Goal: Use online tool/utility: Use online tool/utility

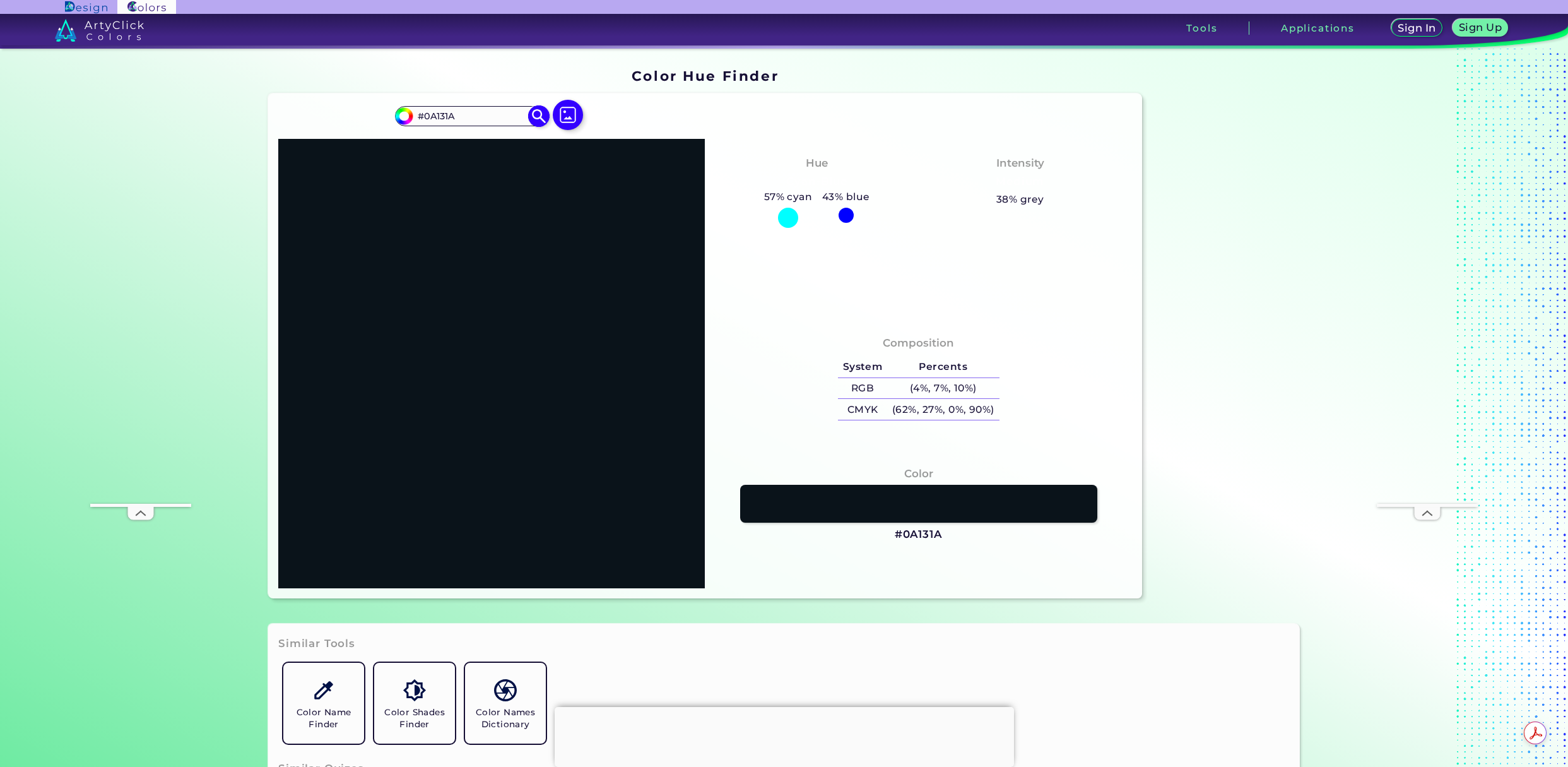
click at [530, 115] on img at bounding box center [539, 115] width 22 height 22
drag, startPoint x: 461, startPoint y: 113, endPoint x: 399, endPoint y: 111, distance: 62.0
click at [399, 111] on div "#0a131a #0A131A Acadia ◉ Acid Green ◉ Aero Blue ◉ Alabaster ◉ Albescent White ◉…" at bounding box center [471, 116] width 153 height 20
paste input "70235E"
type input "70235E"
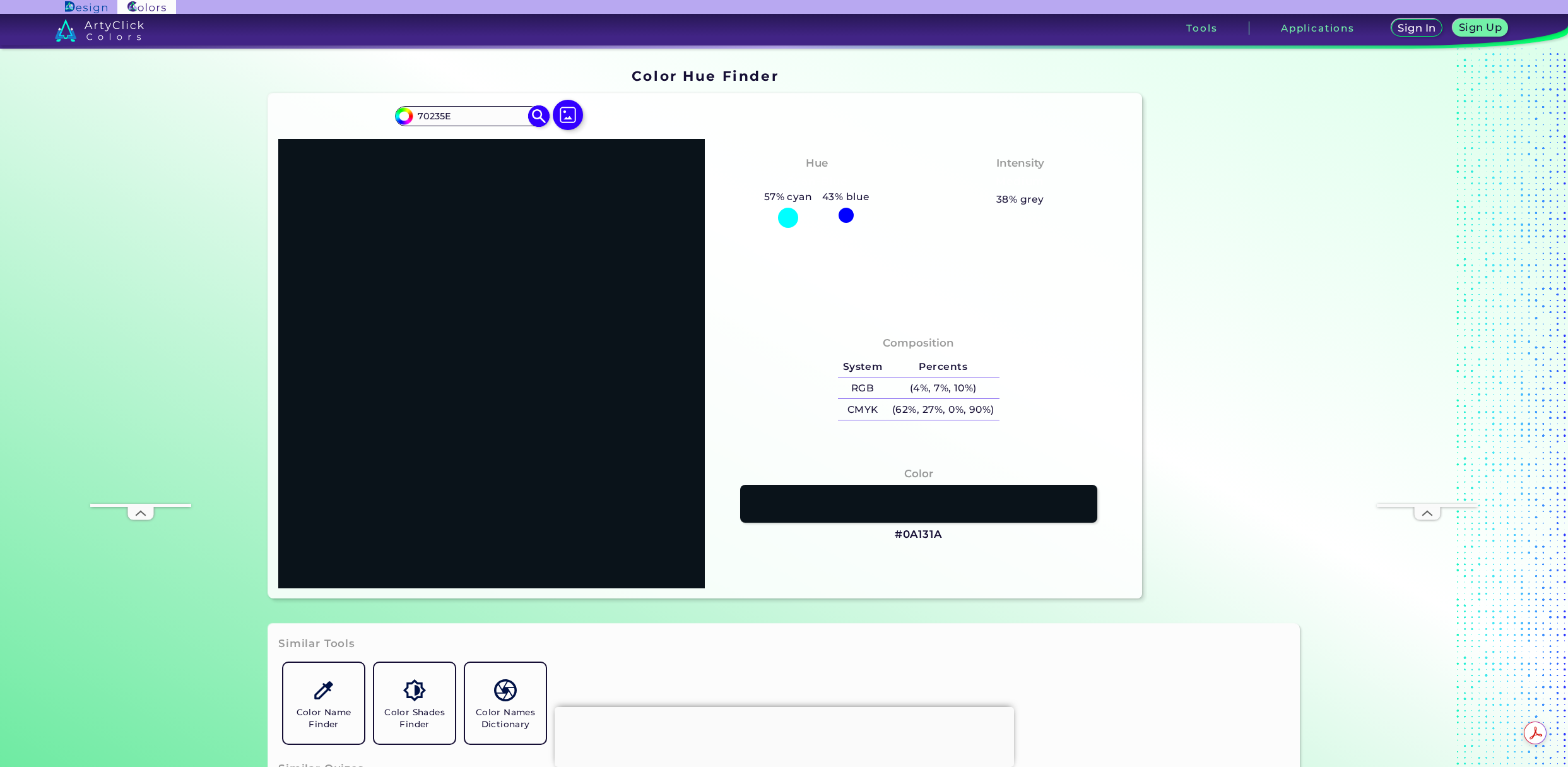
click at [537, 111] on img at bounding box center [539, 115] width 22 height 22
type input "#70235e"
type input "#70235E"
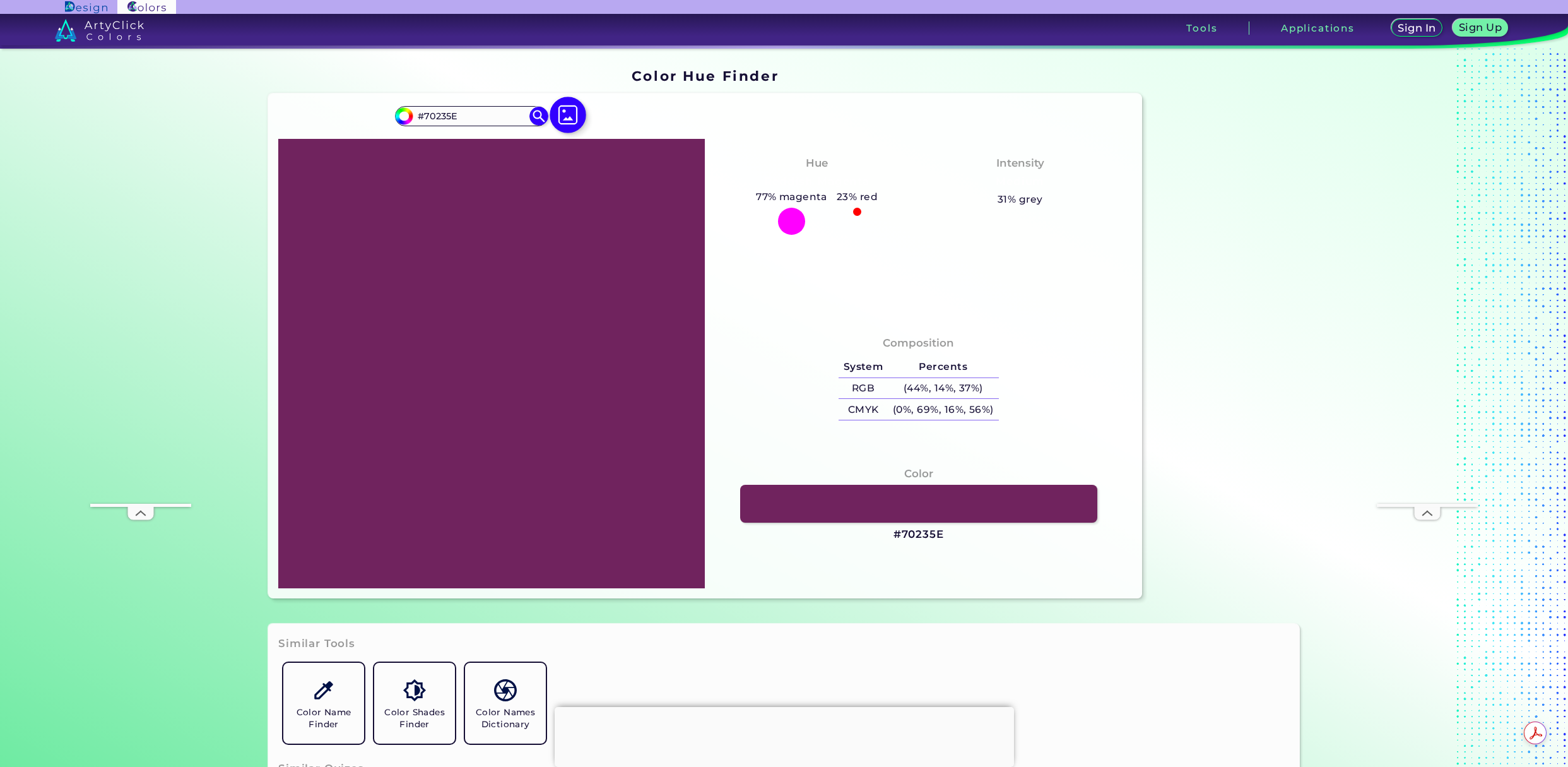
click at [564, 121] on img at bounding box center [568, 115] width 37 height 37
click at [0, 0] on input "file" at bounding box center [0, 0] width 0 height 0
type input "#000000"
type input "#ffffff"
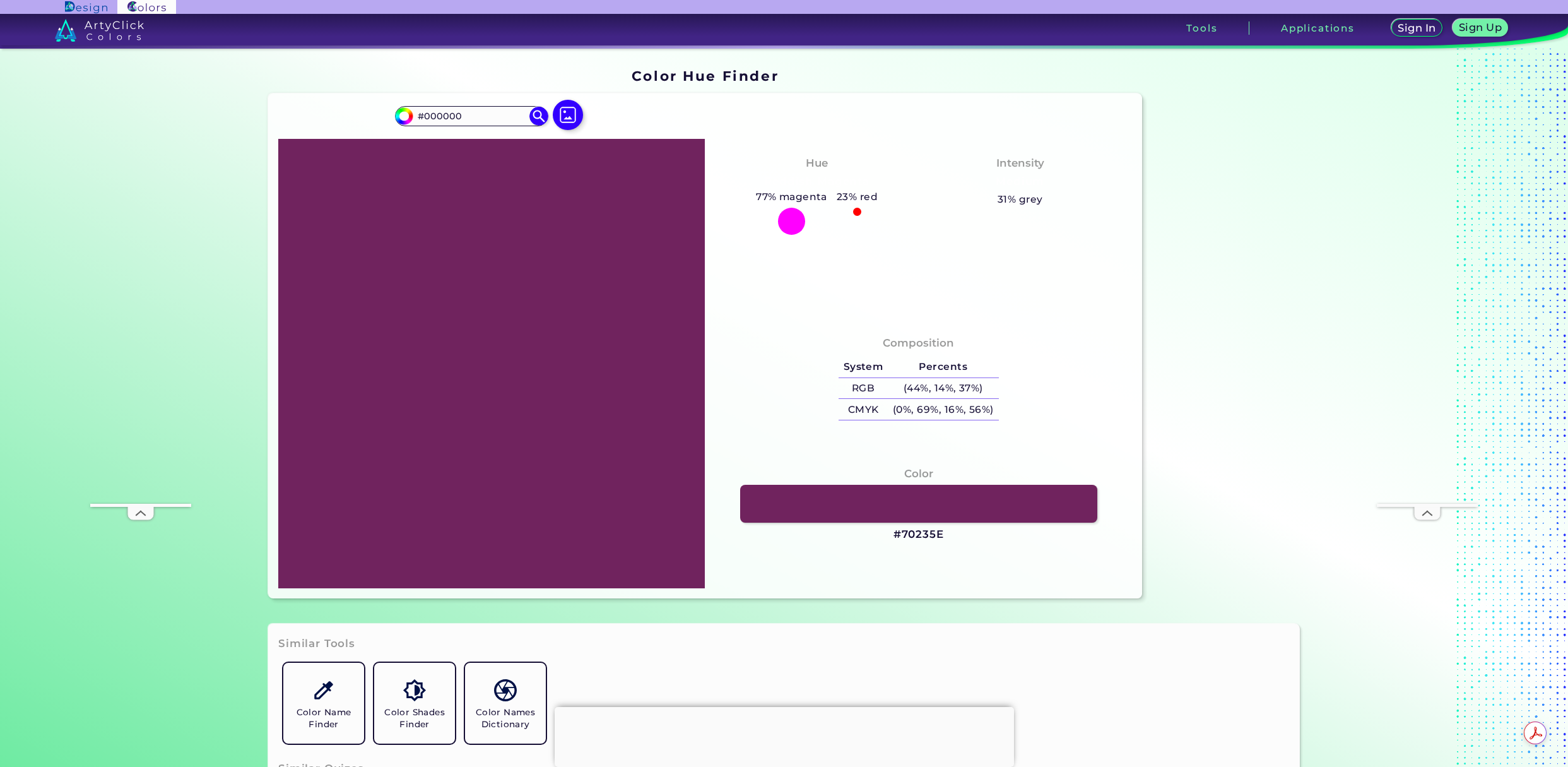
type input "#FFFFFF"
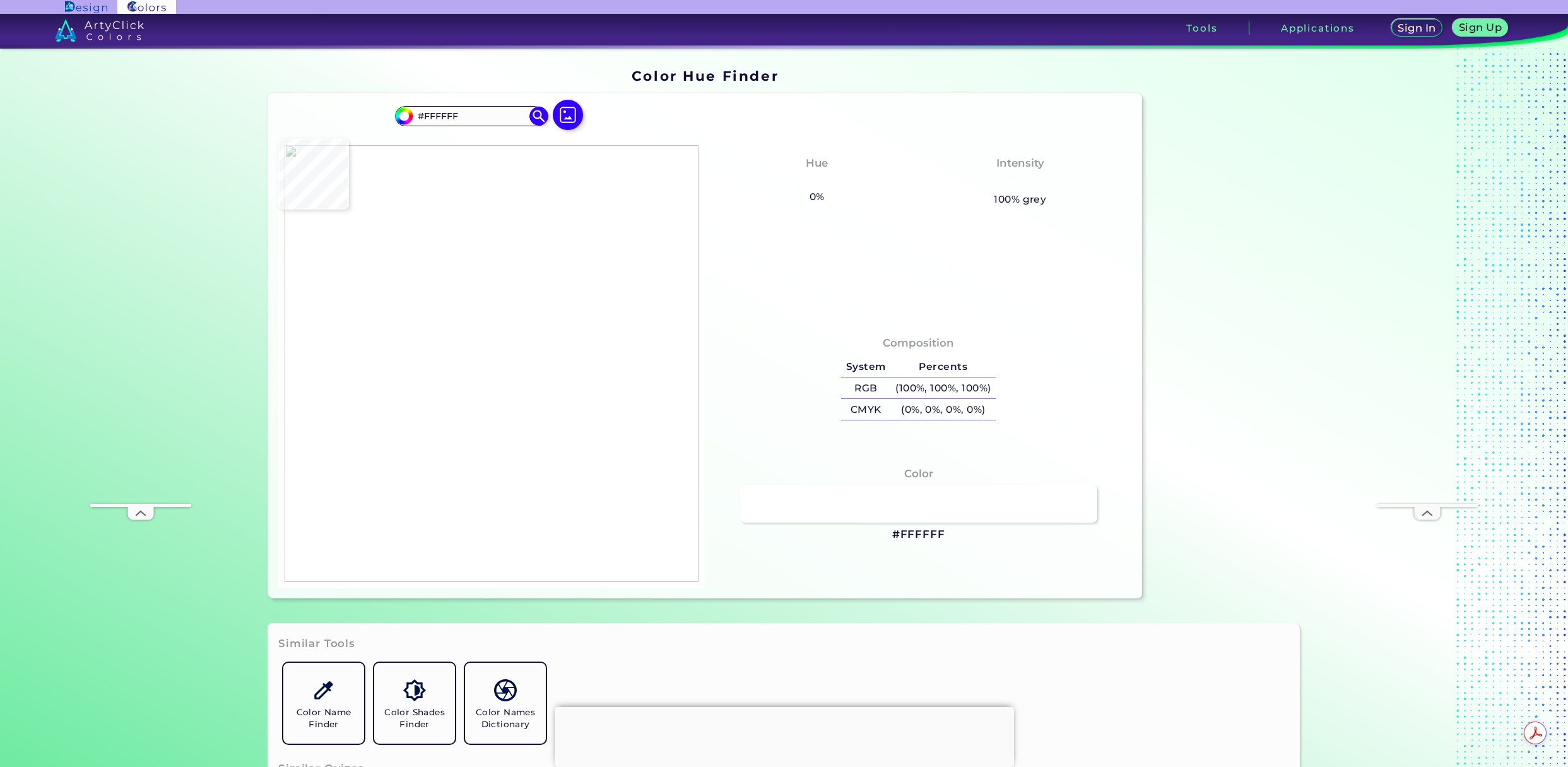
type input "#000000"
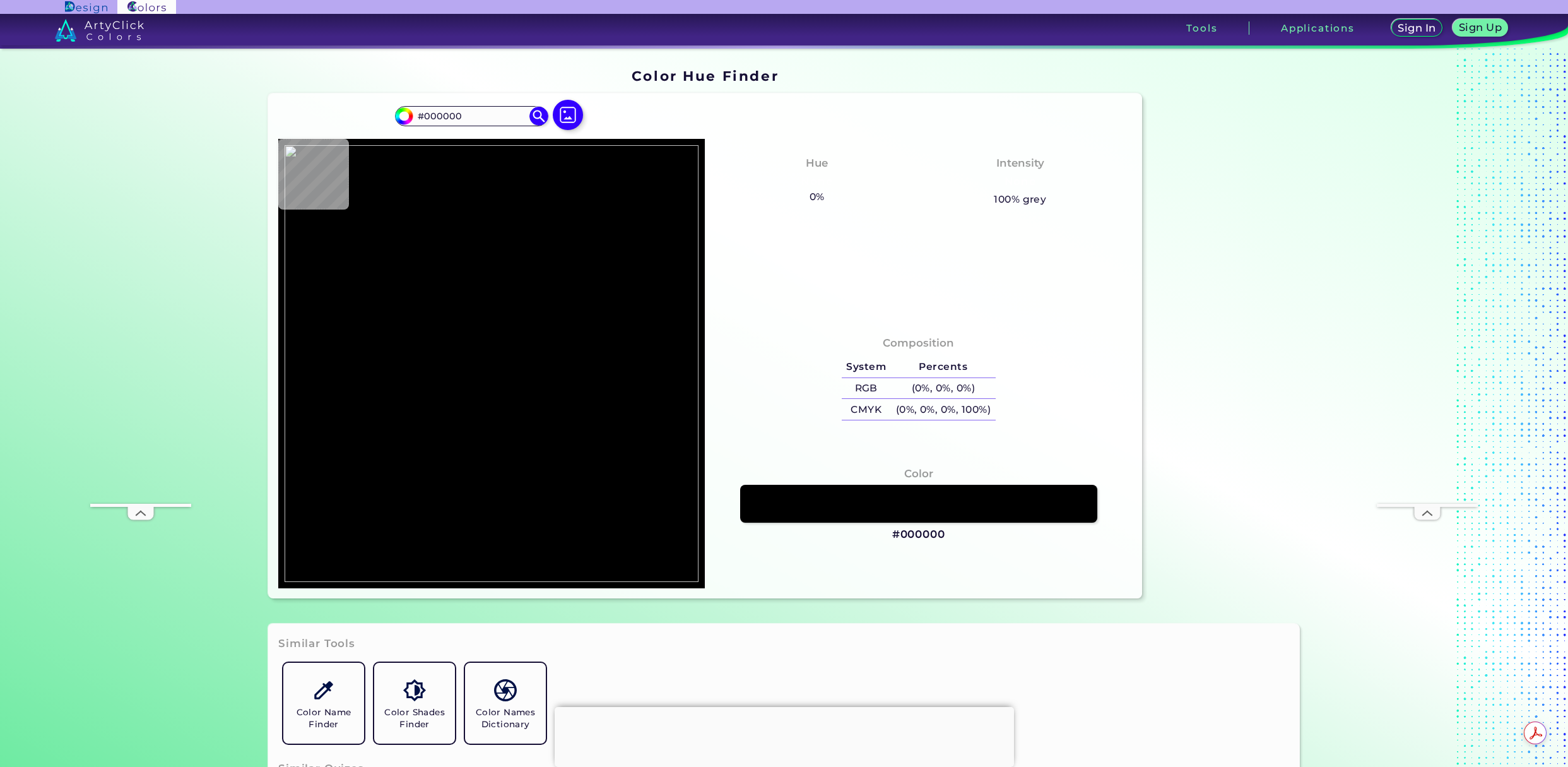
type input "#ffffff"
type input "#FFFFFF"
type input "#fcfafc"
type input "#FCFAFC"
type input "#994091"
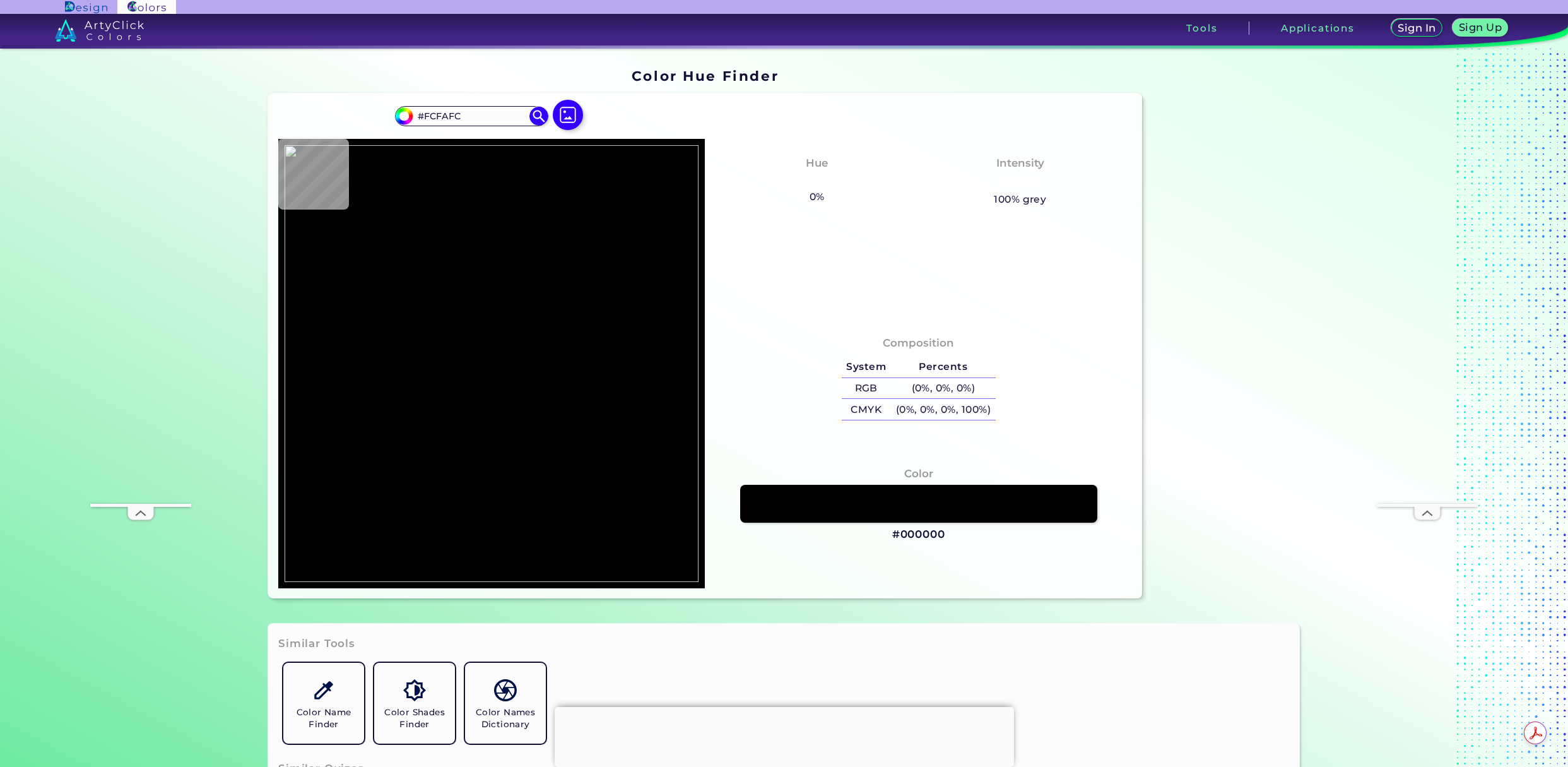
type input "#994091"
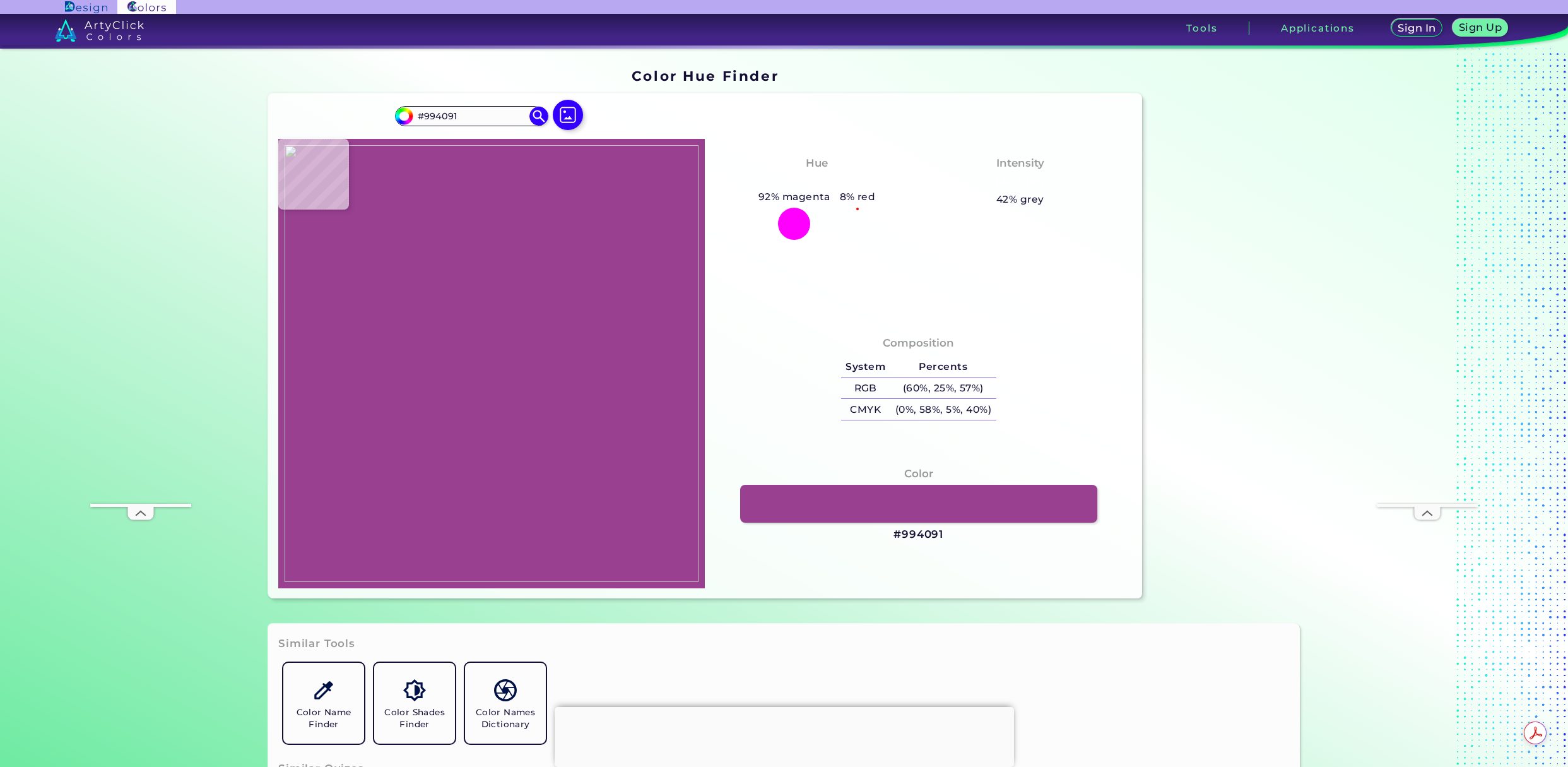
type input "#953d89"
type input "#953D89"
type input "#923686"
type input "#8e3780"
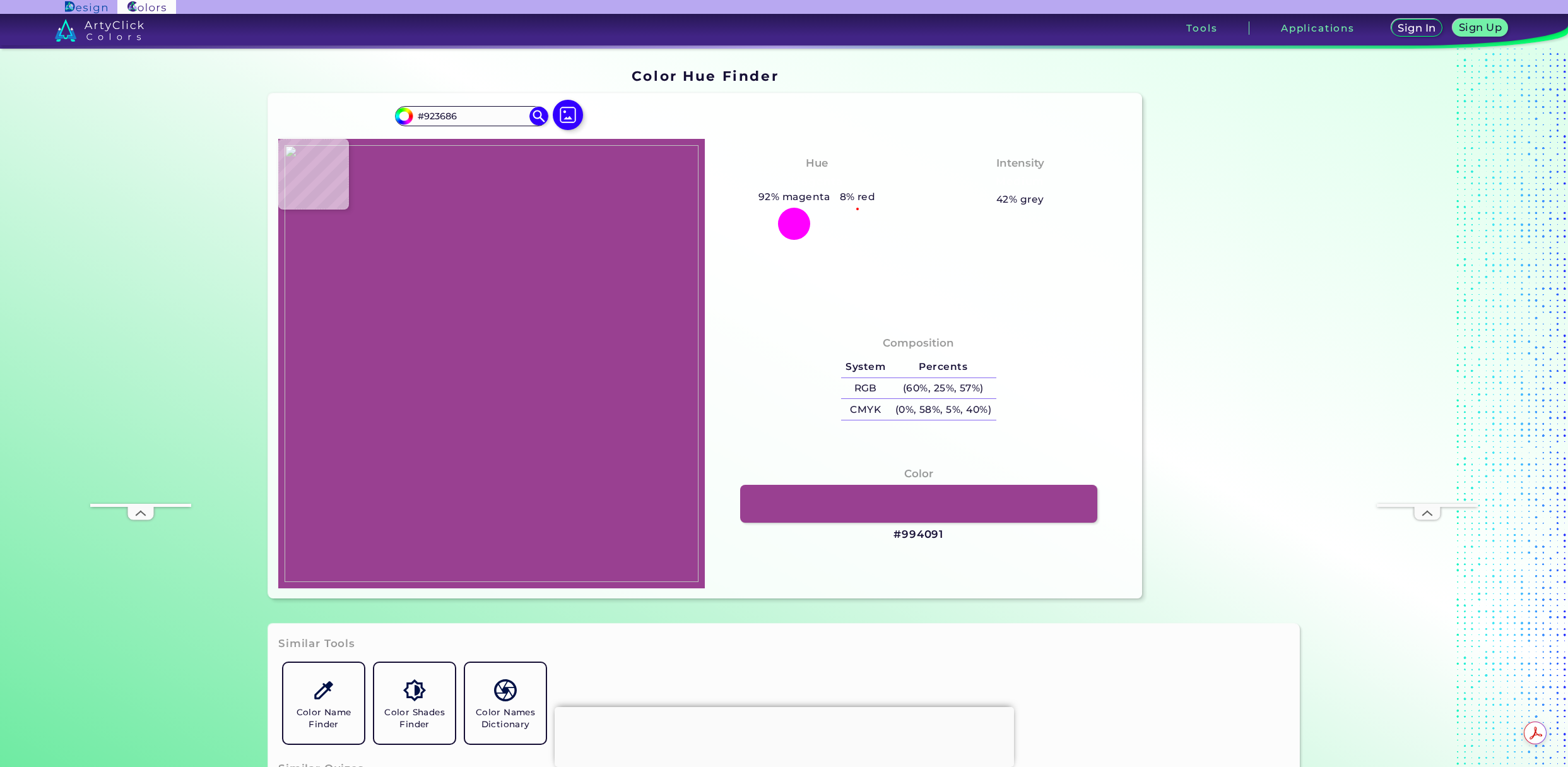
type input "#8E3780"
type input "#8f3880"
type input "#8F3880"
type input "#903783"
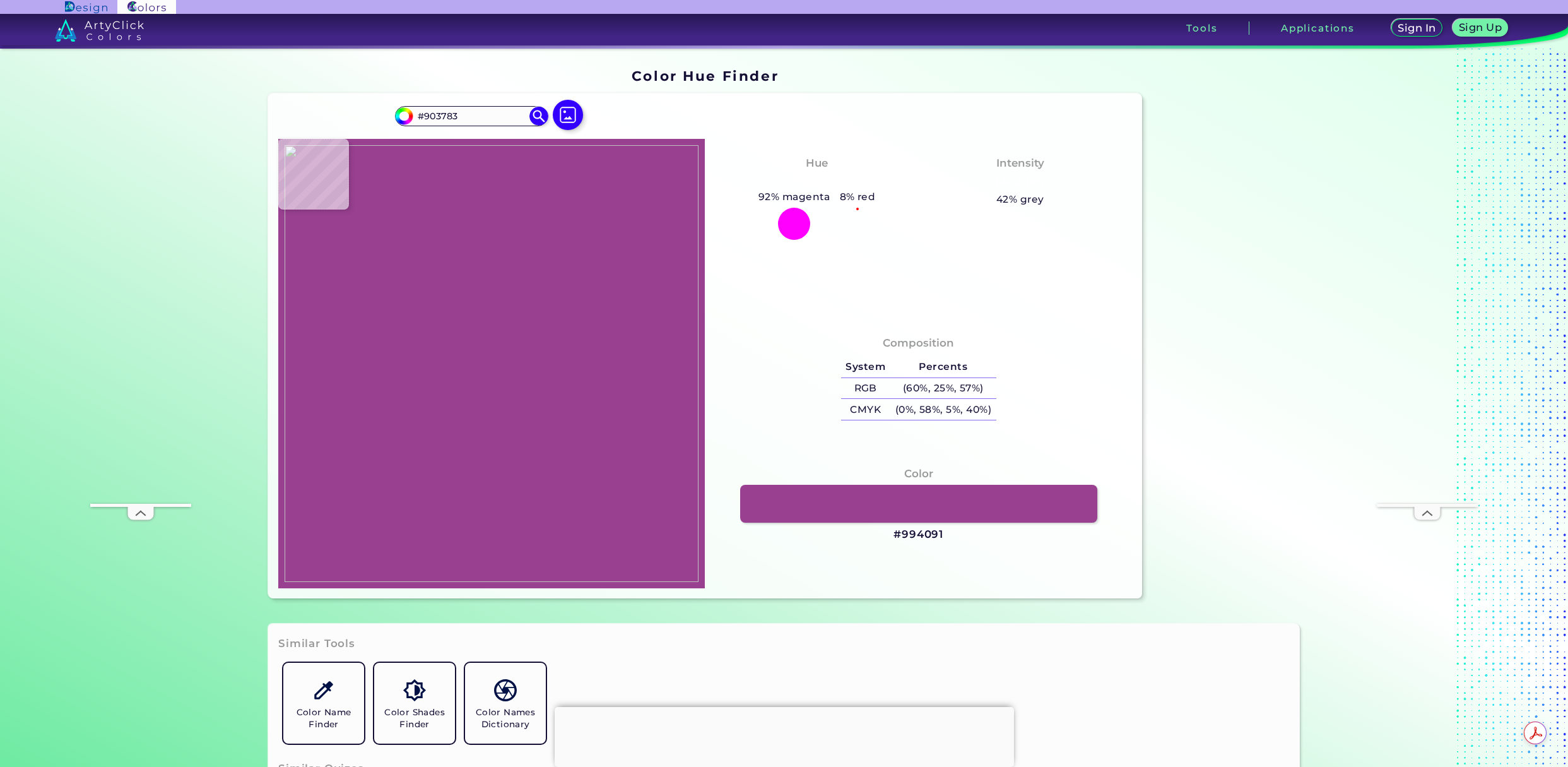
type input "#923785"
type input "#923585"
type input "#962f88"
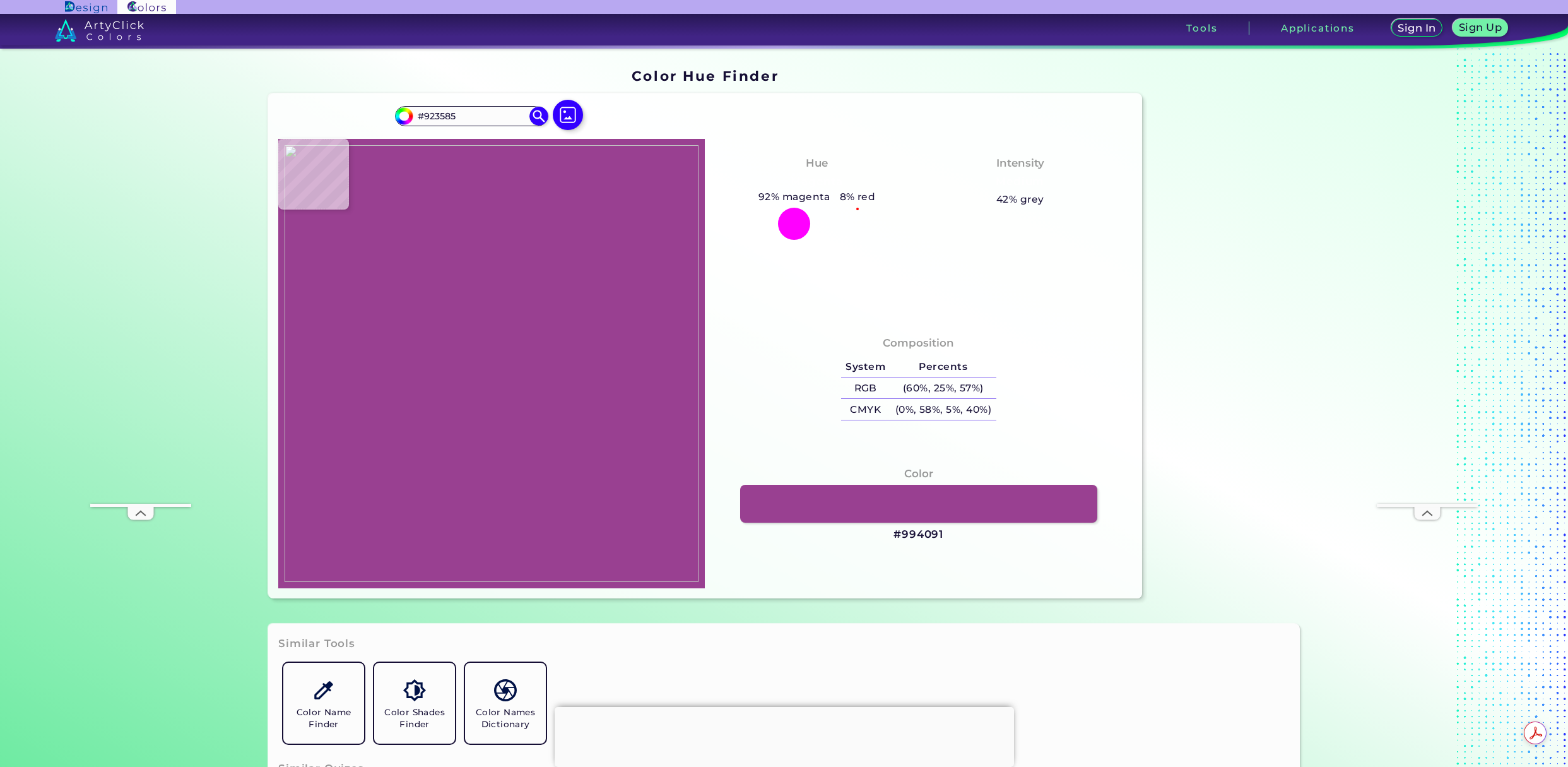
type input "#962F88"
type input "#9d3491"
type input "#9D3491"
type input "#a4439b"
type input "#A4439B"
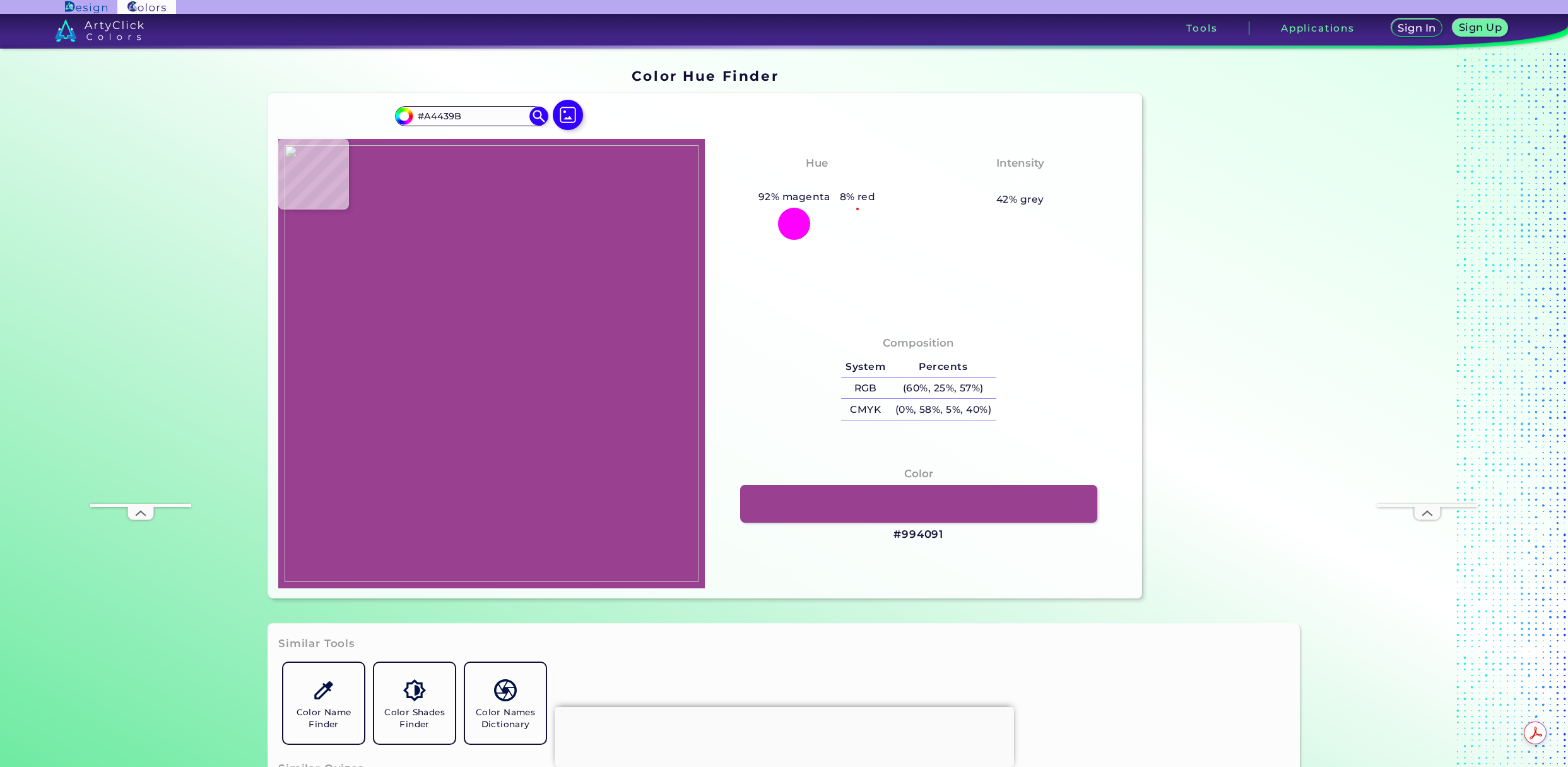
type input "#af54a4"
type input "#AF54A4"
type input "#ad53a3"
type input "#AD53A3"
type input "#ac4e9f"
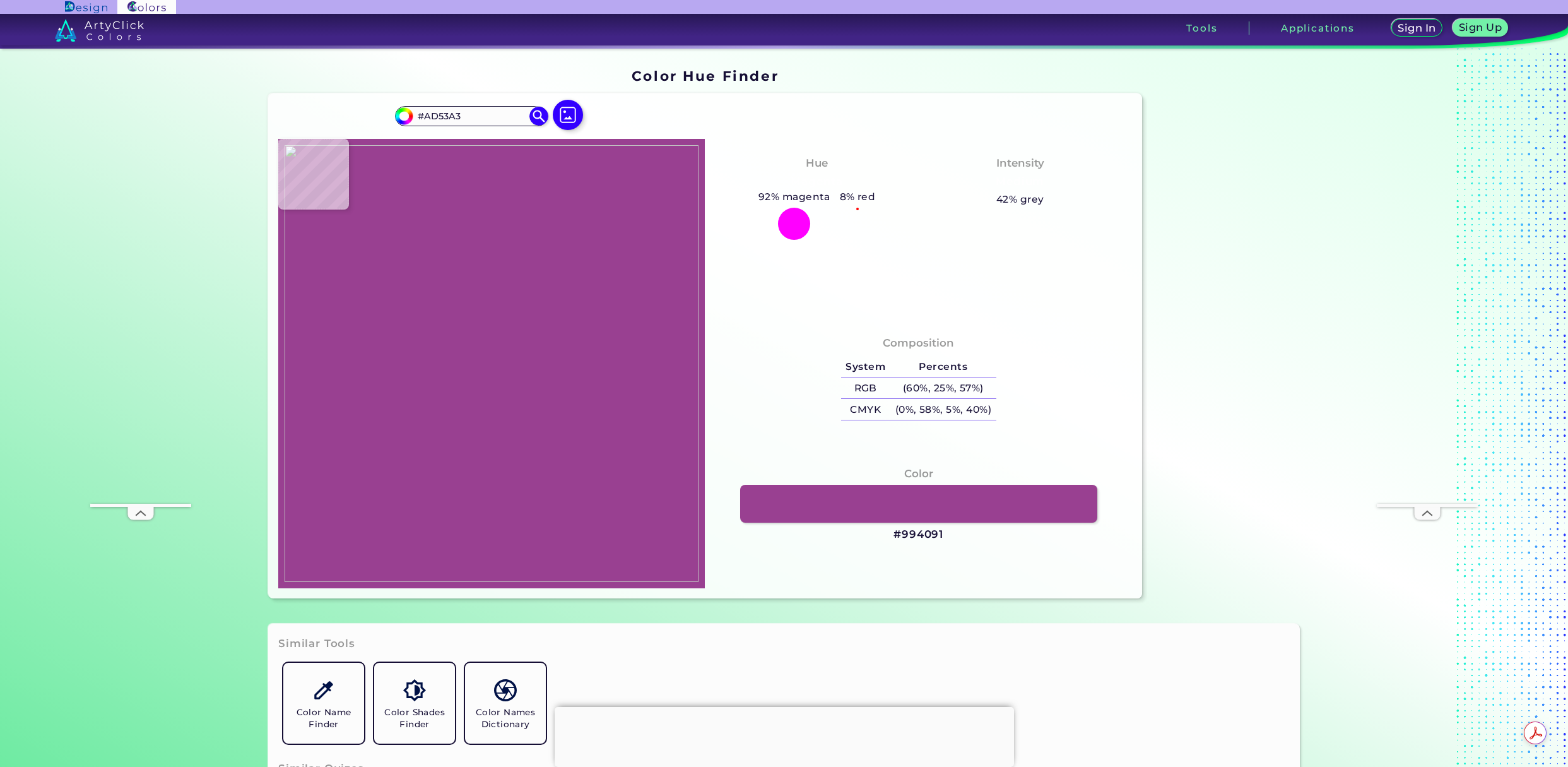
type input "#AC4E9F"
type input "#ac4b9d"
type input "#AC4B9D"
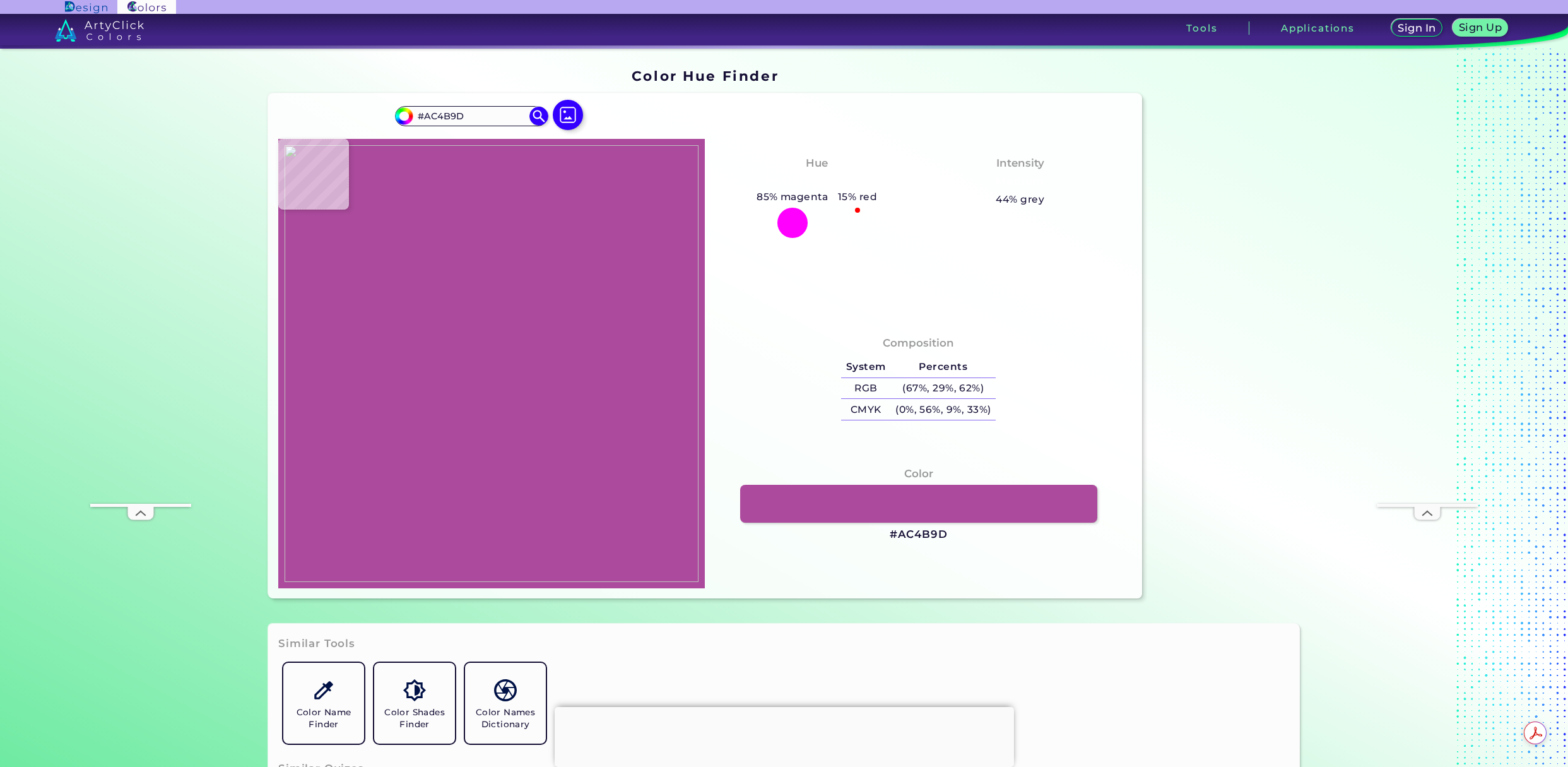
type input "#a94699"
type input "#A94699"
type input "#a23f92"
type input "#A23F92"
type input "#a44295"
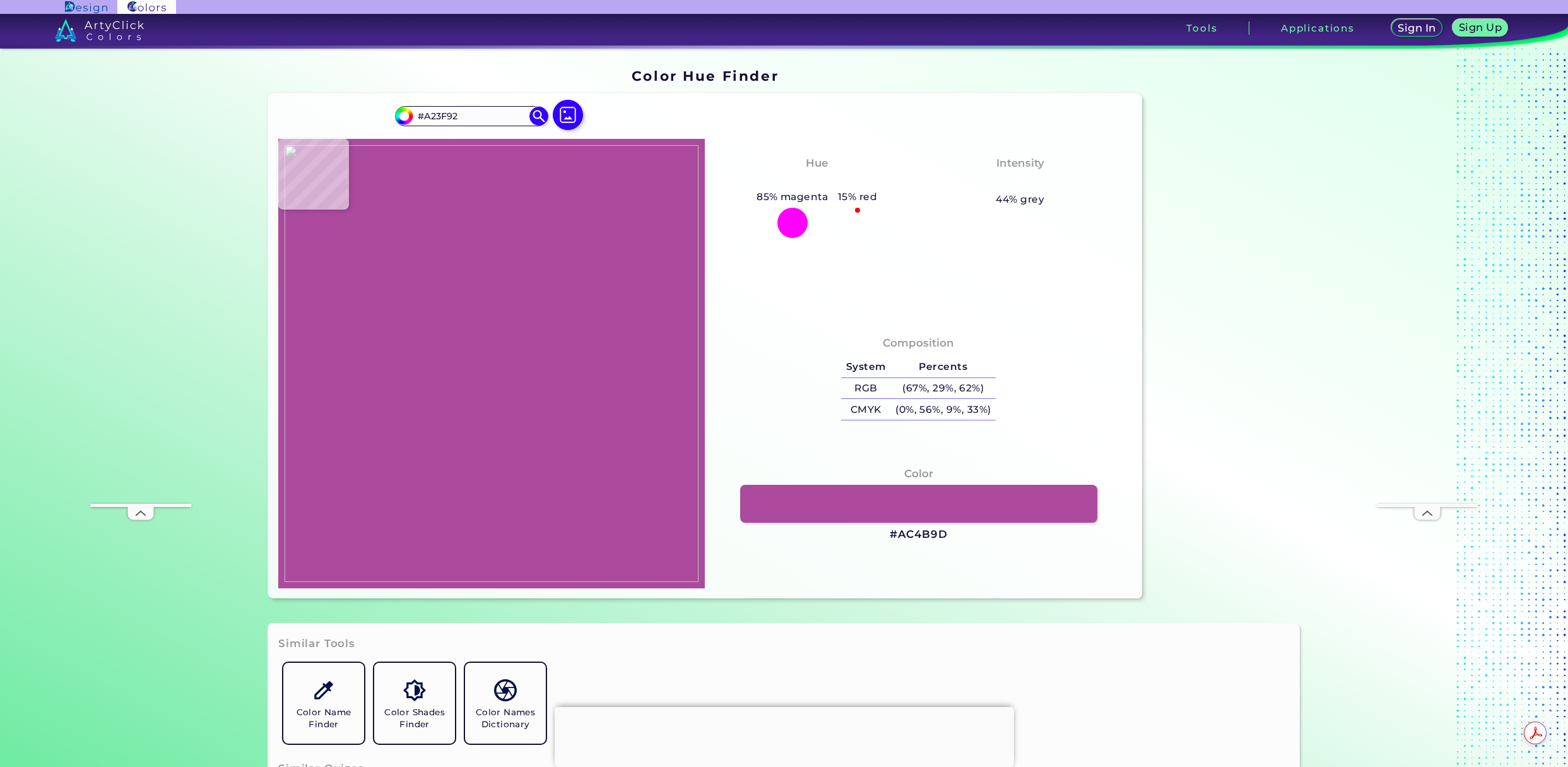
type input "#A44295"
type input "#99378b"
type input "#99378B"
type input "#9b398e"
type input "#9B398E"
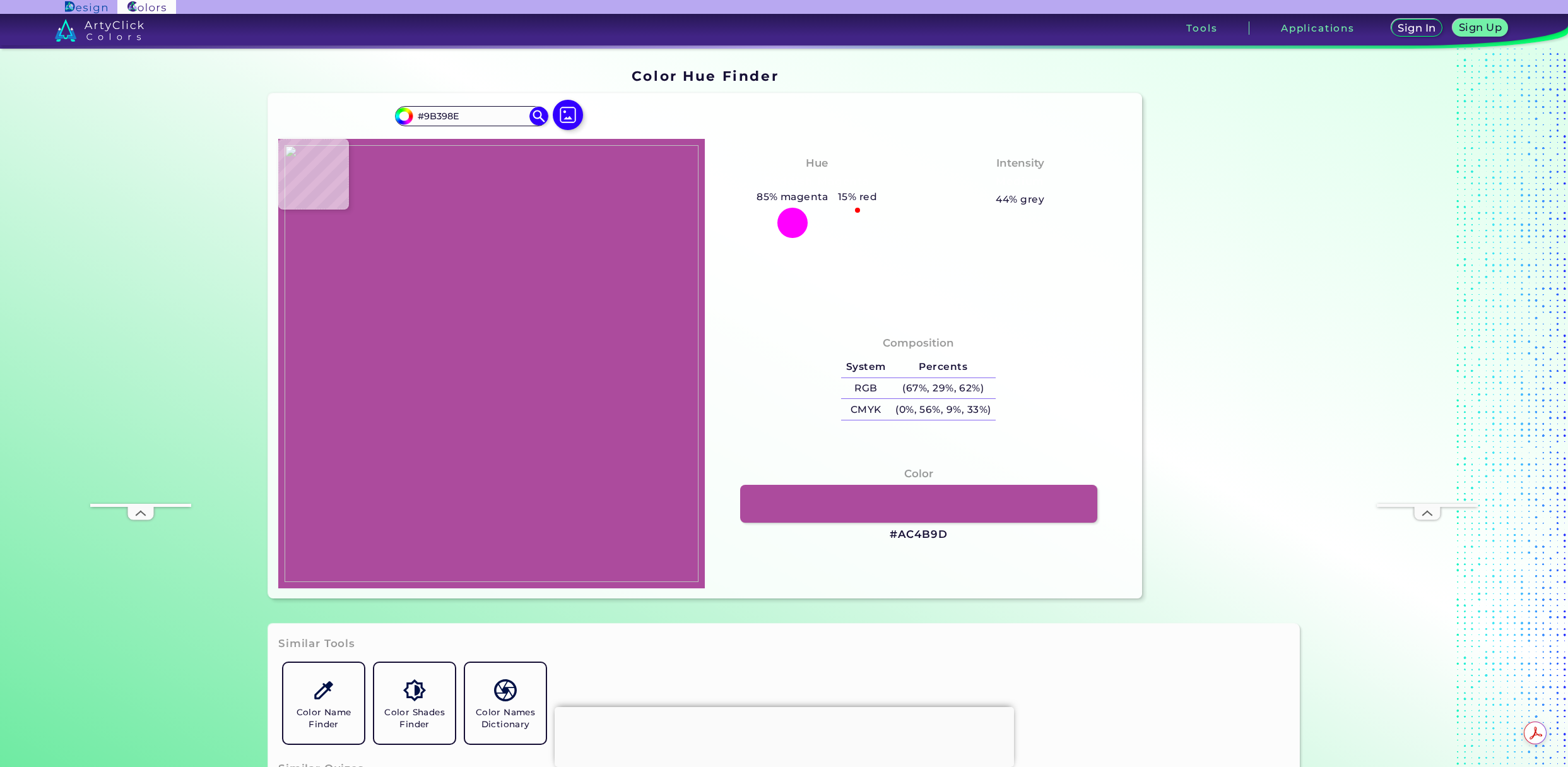
type input "#902e83"
type input "#902E83"
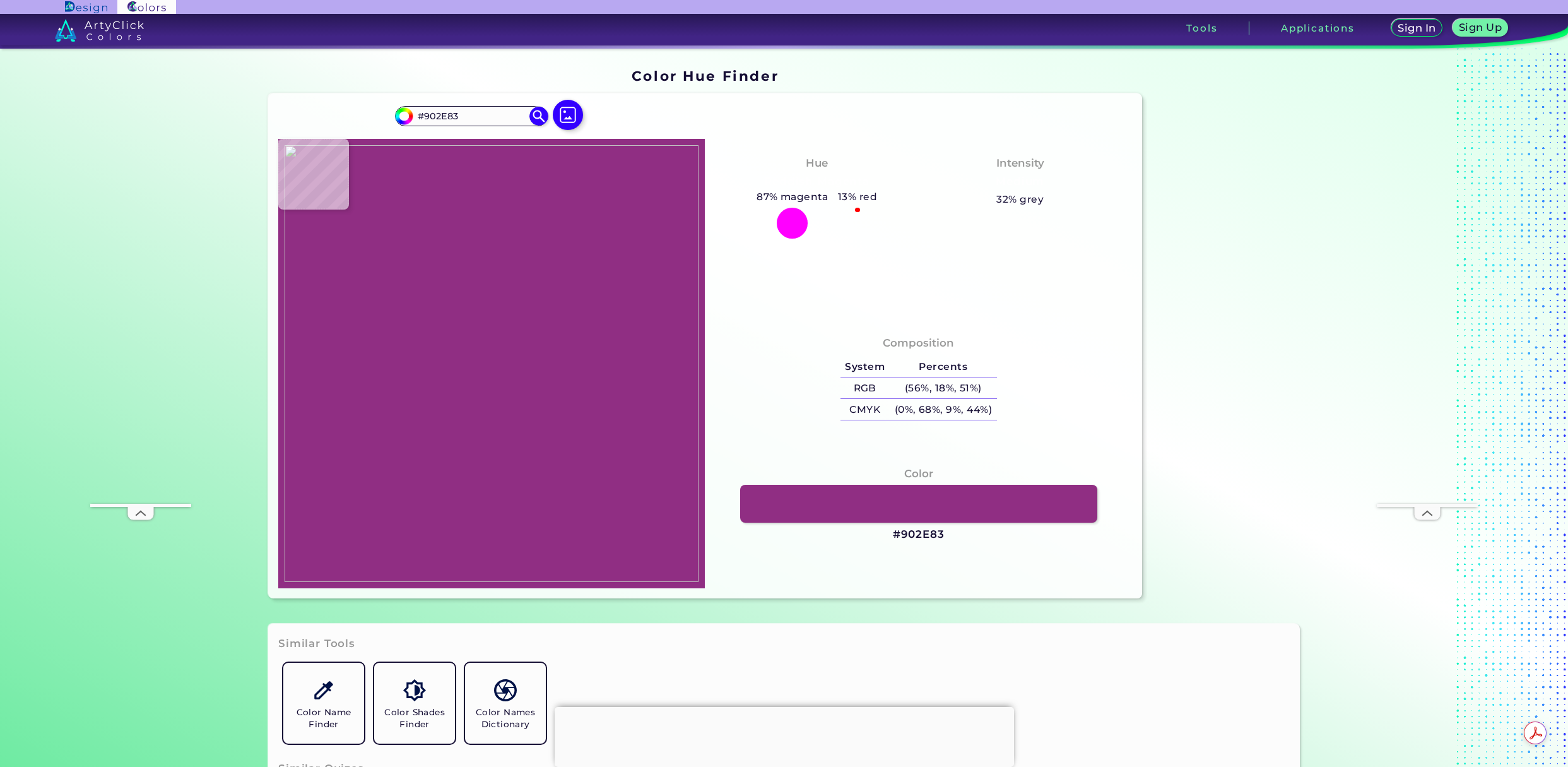
type input "#922f84"
type input "#922F84"
type input "#953286"
type input "#993389"
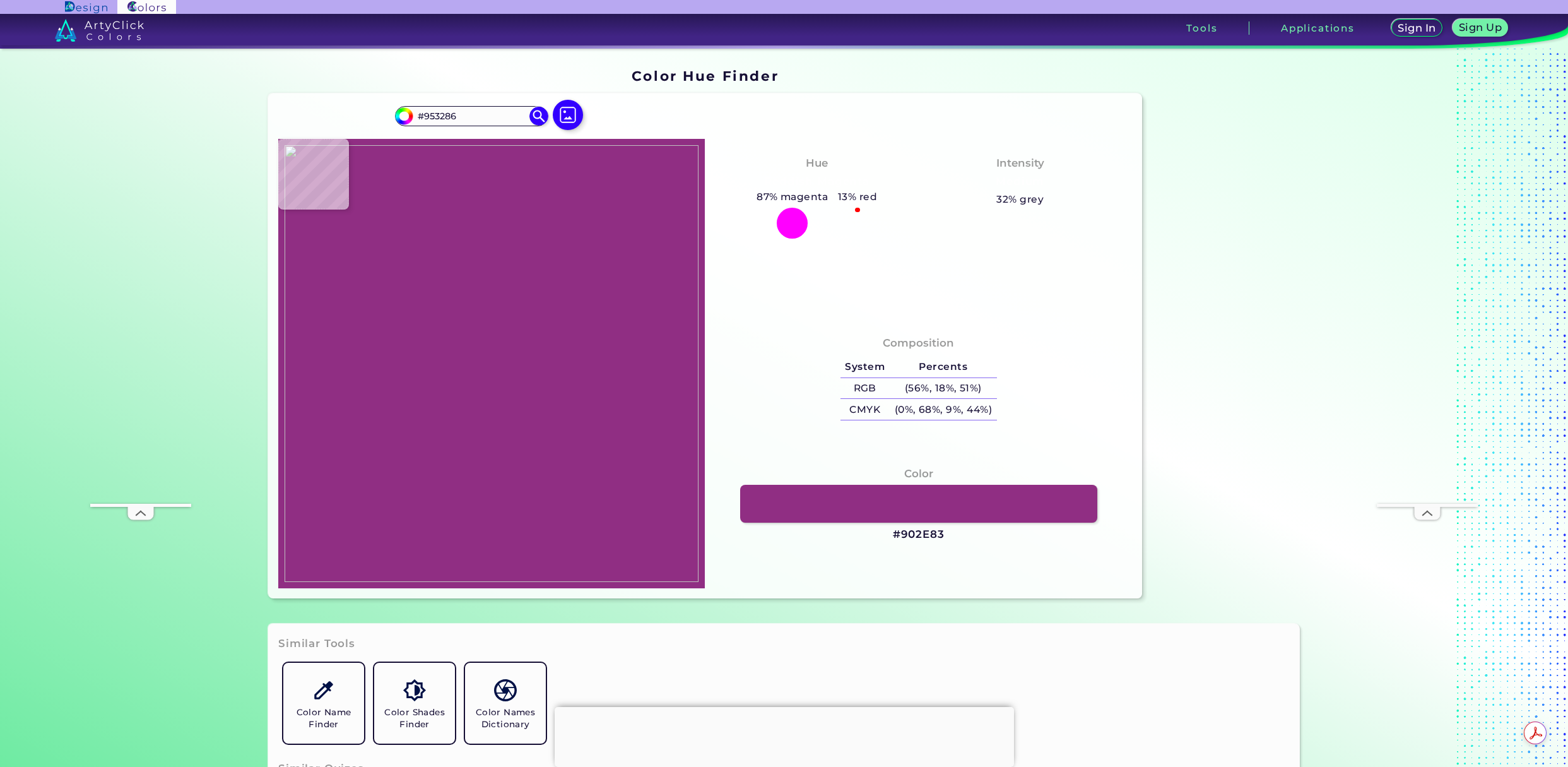
type input "#993389"
type input "#9c358a"
type input "#9C358A"
type input "#9f388c"
type input "#9F388C"
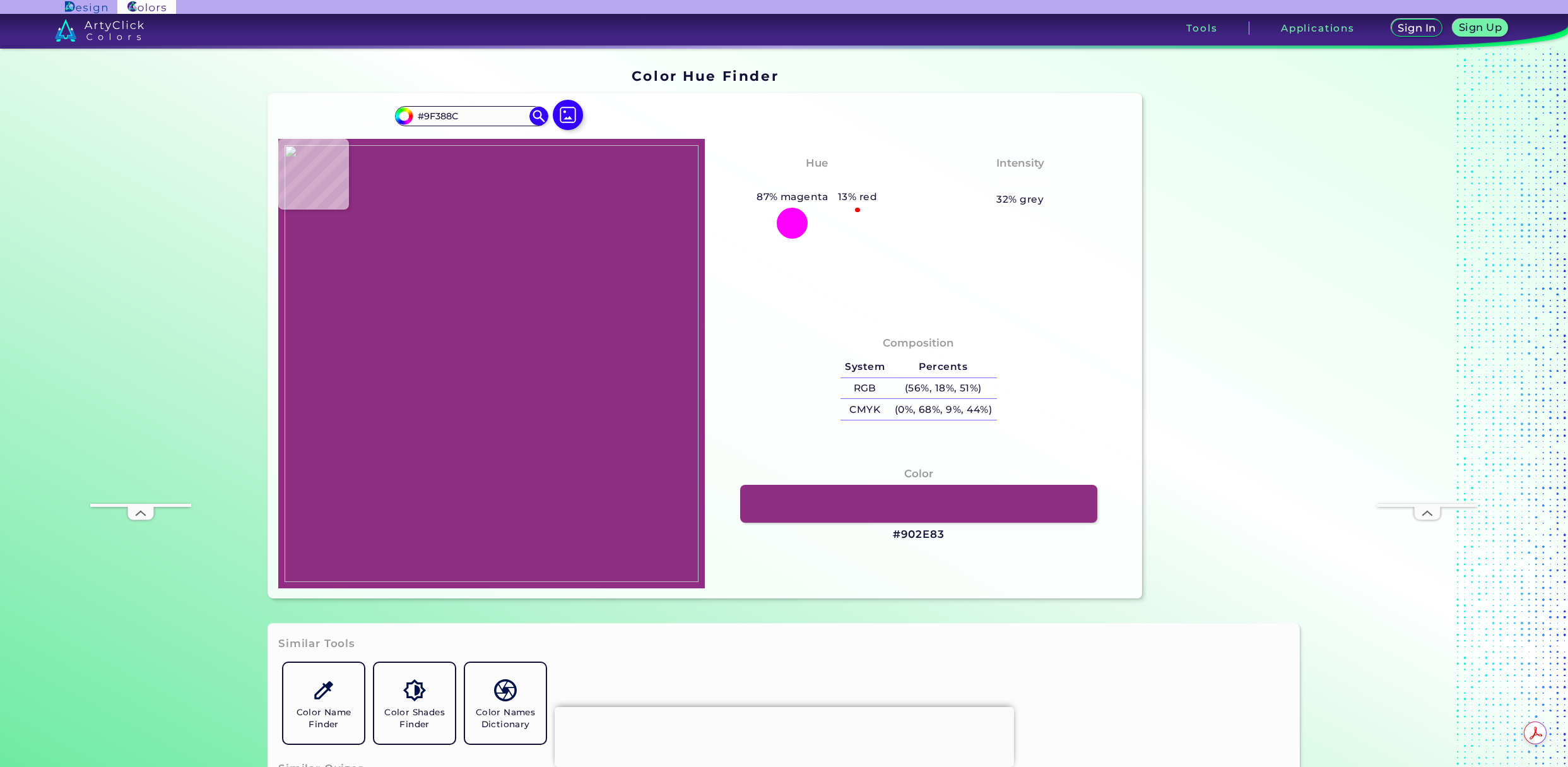
type input "#a54194"
type input "#A54194"
type input "#a74496"
type input "#A74496"
type input "#a94799"
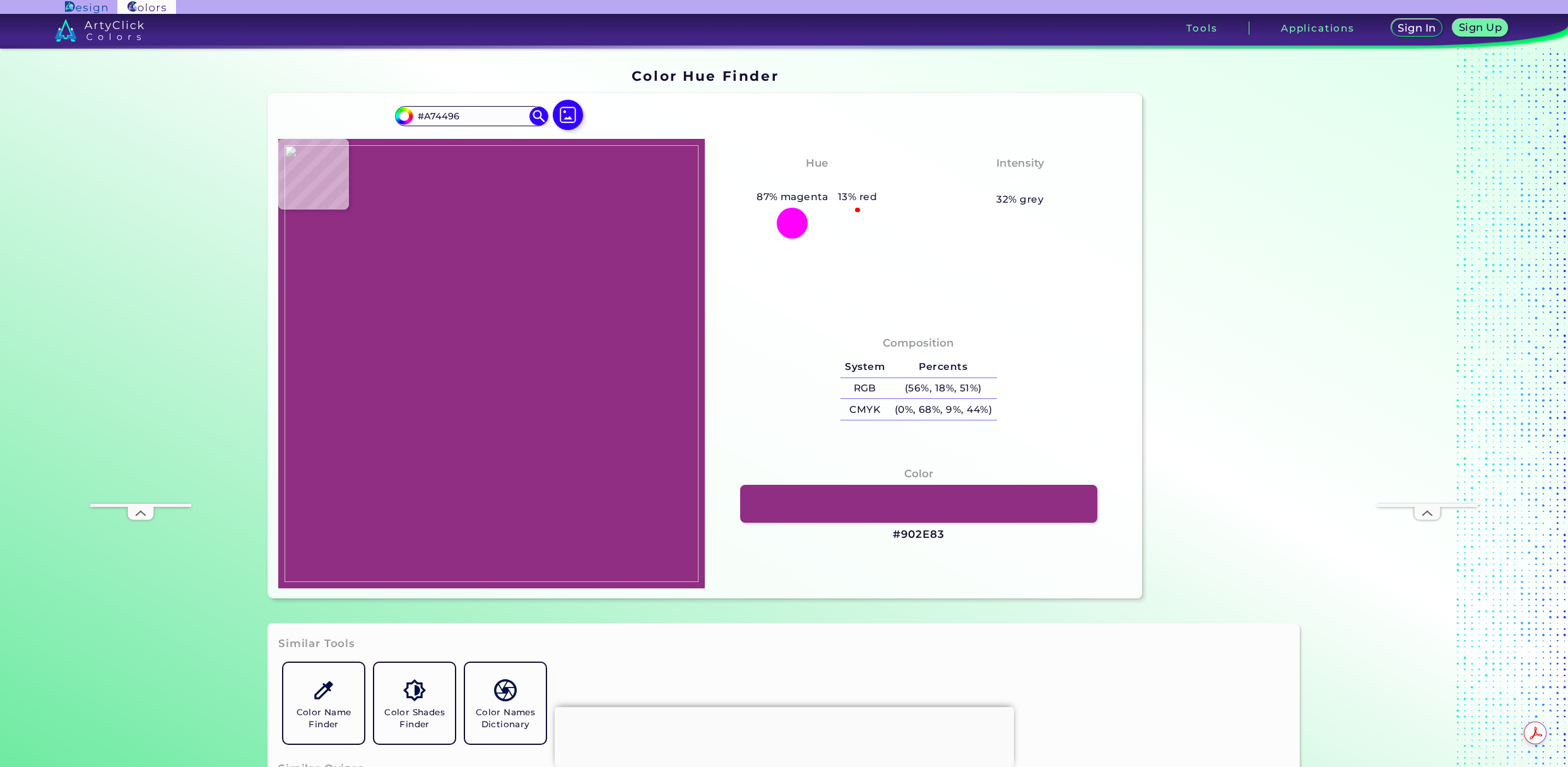
type input "#A94799"
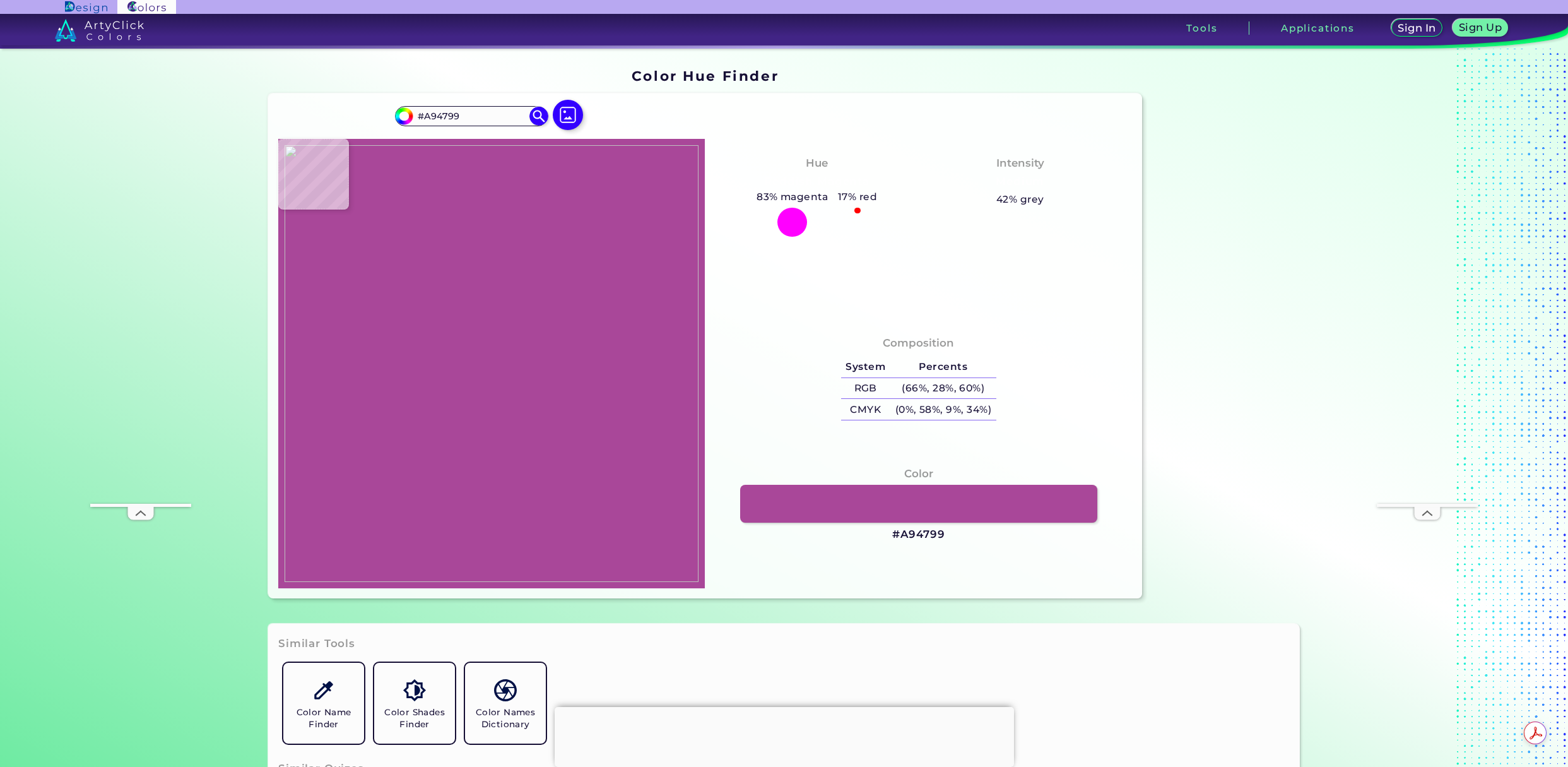
type input "#a54092"
type input "#A54092"
type input "#9d368e"
type input "#9D368E"
type input "#922c83"
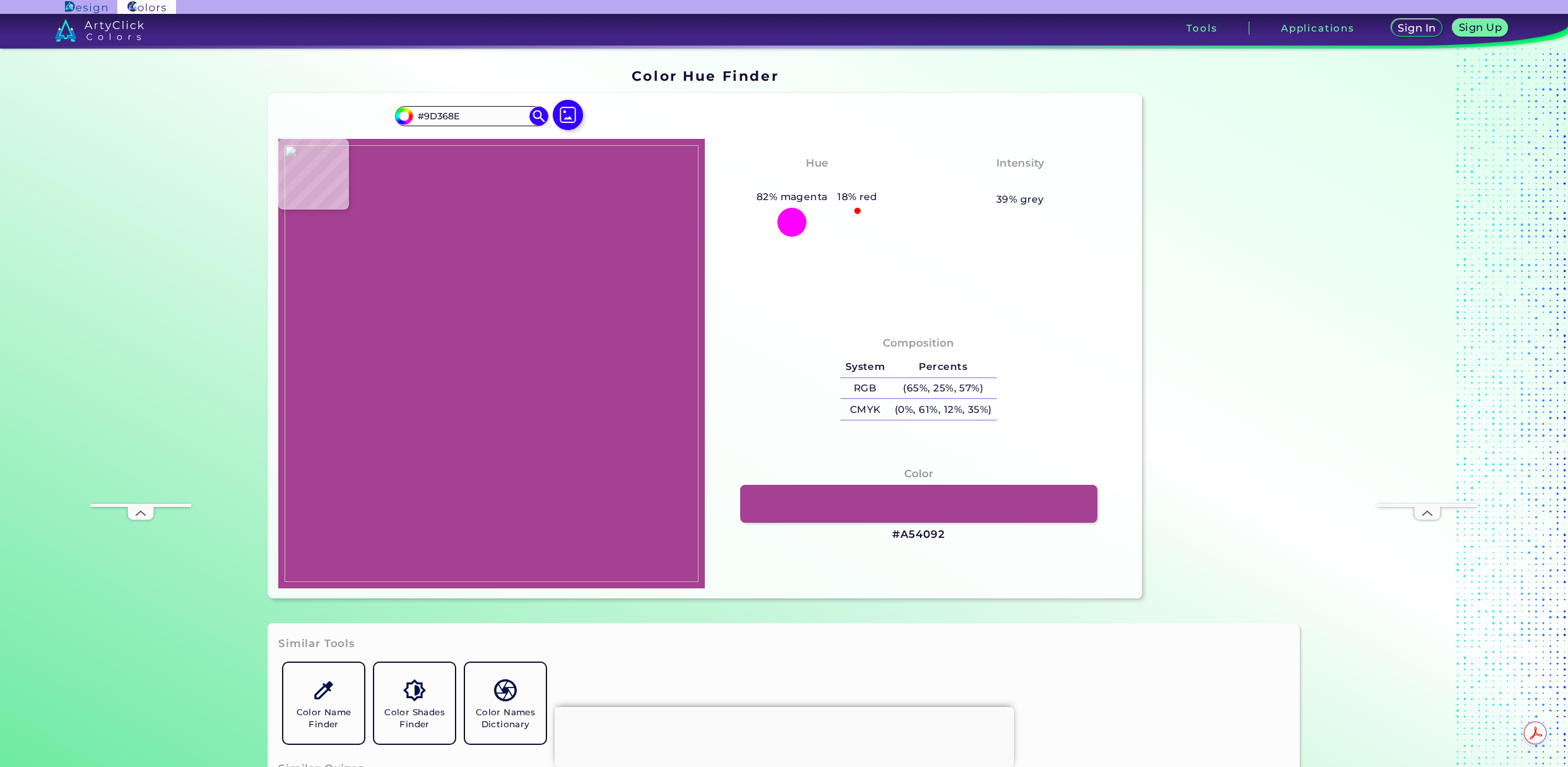
type input "#922C83"
type input "#892378"
type input "#8b2379"
type input "#8B2379"
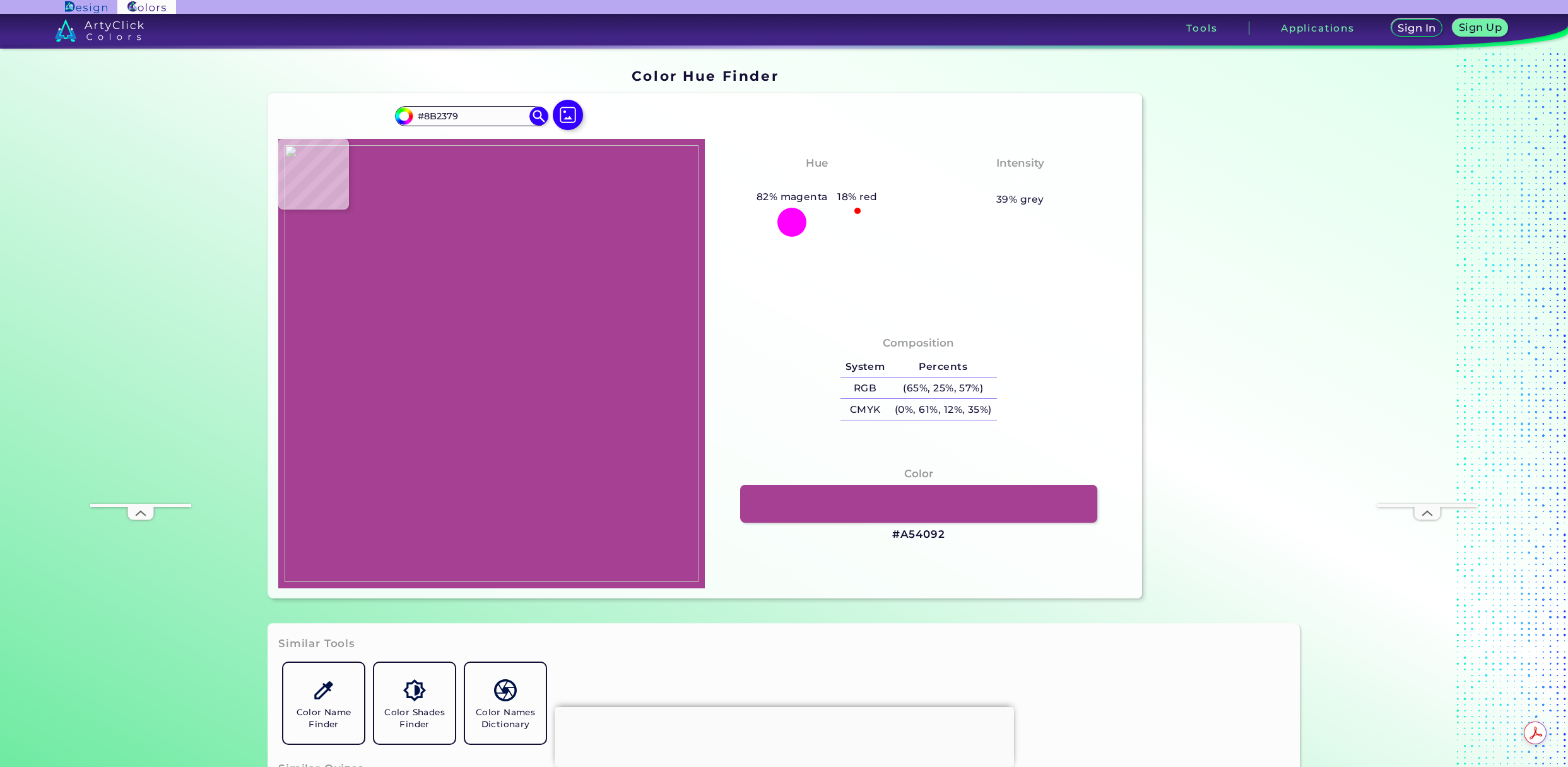
type input "#831c70"
type input "#831C70"
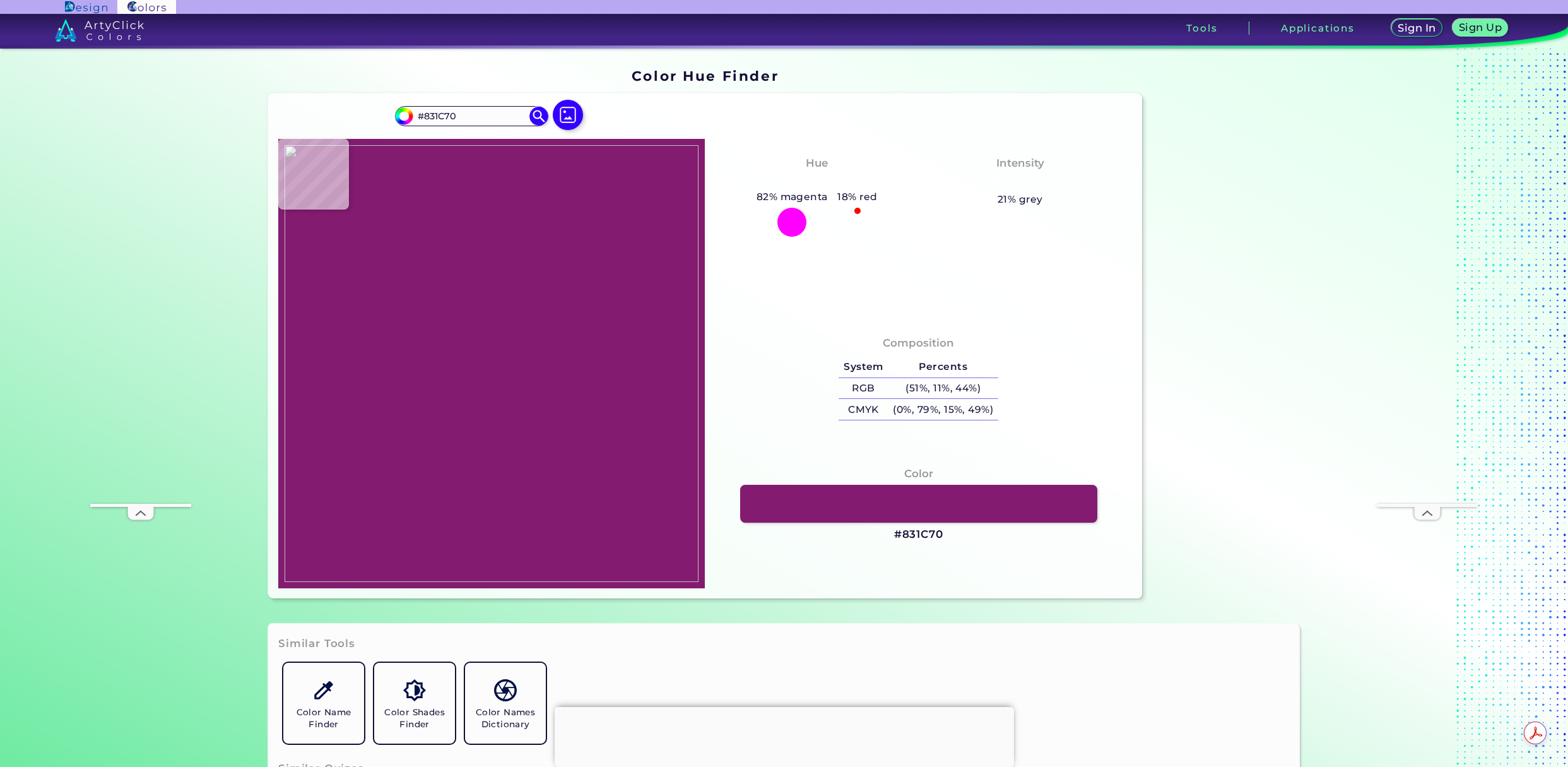
type input "#7e1868"
type input "#7E1868"
type input "#7e1969"
type input "#7E1969"
type input "#771660"
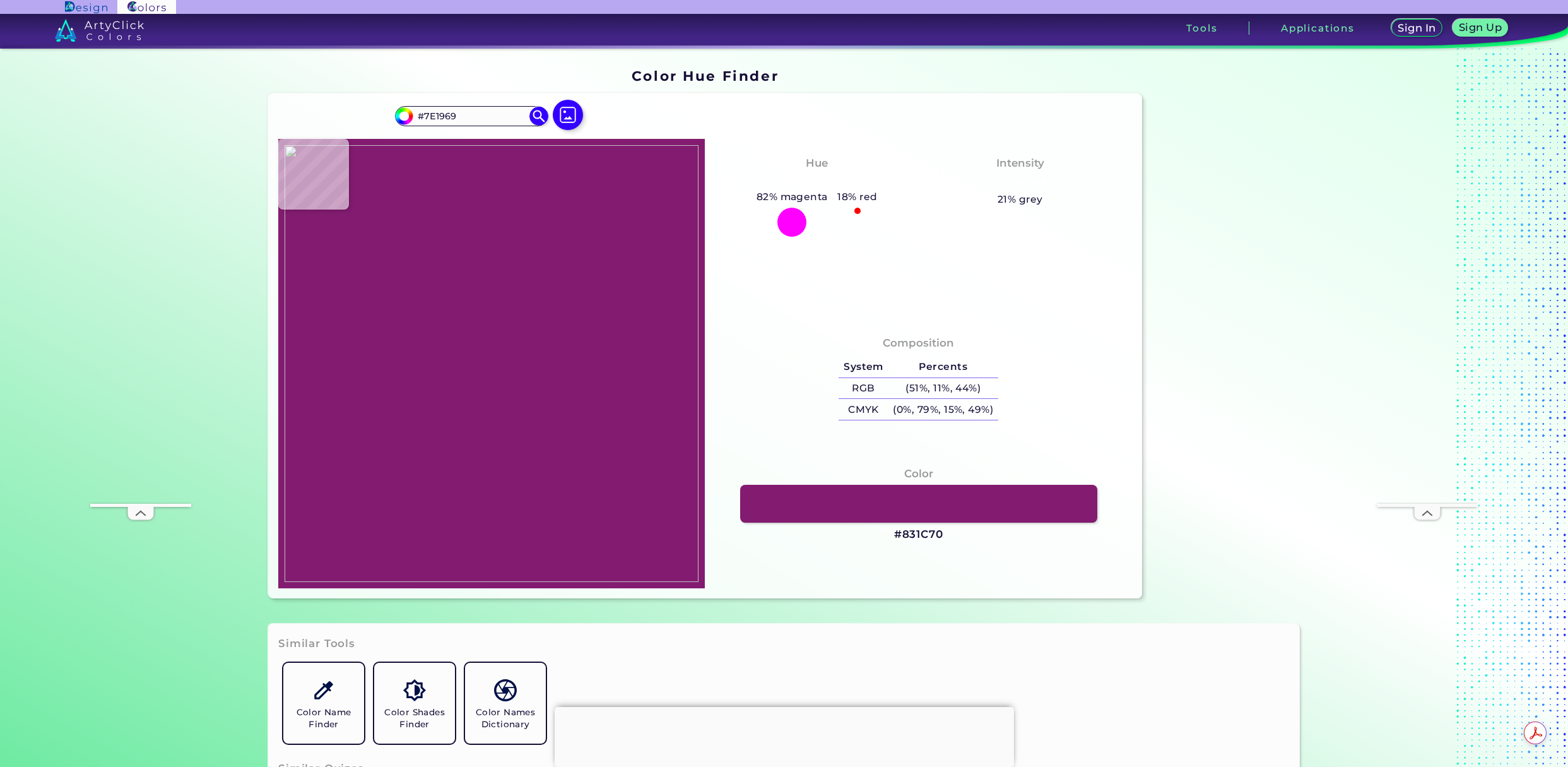
type input "#771660"
type input "#73165c"
type input "#73165C"
type input "#71185d"
type input "#71185D"
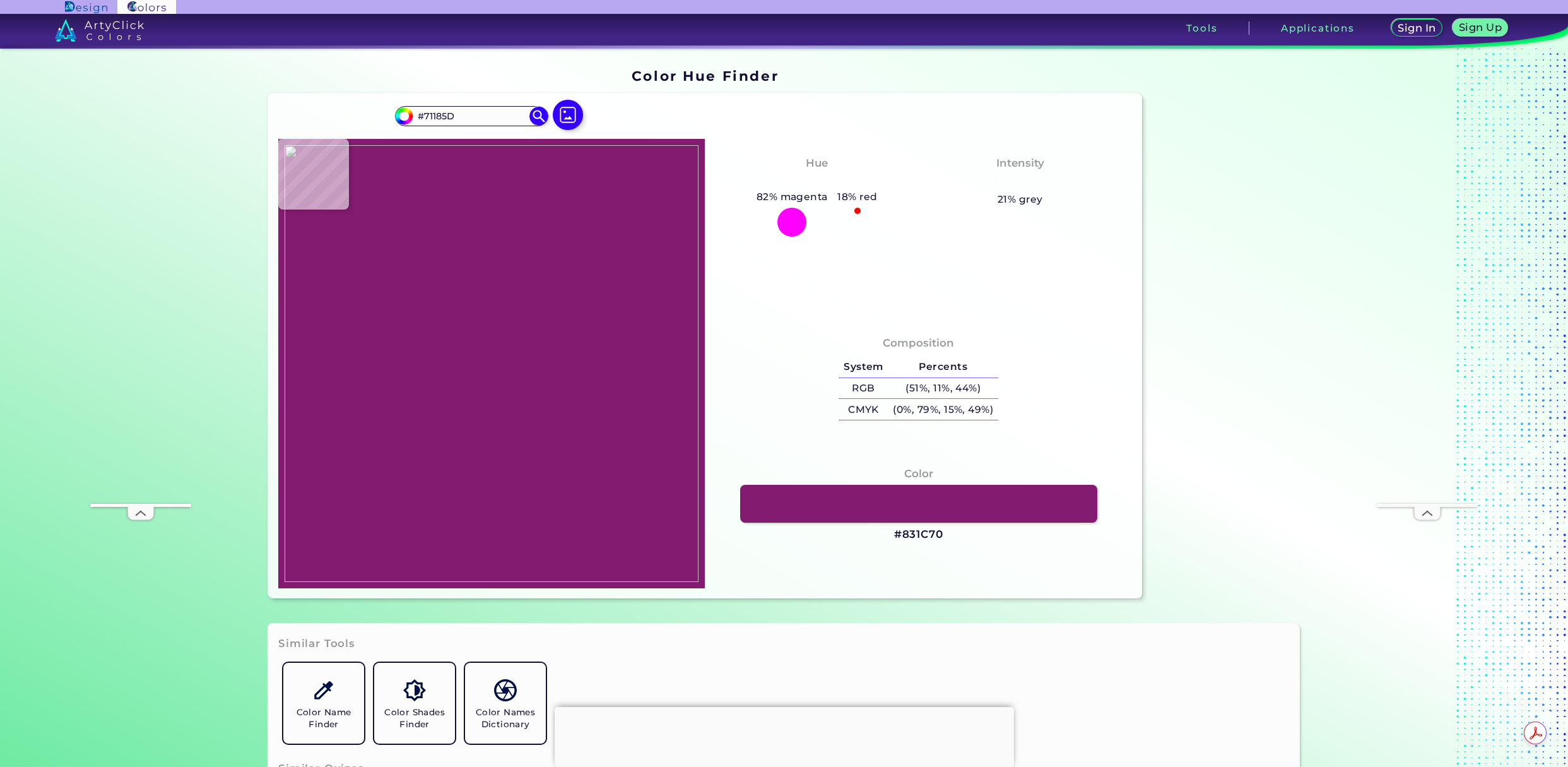
type input "#70165b"
type input "#70165B"
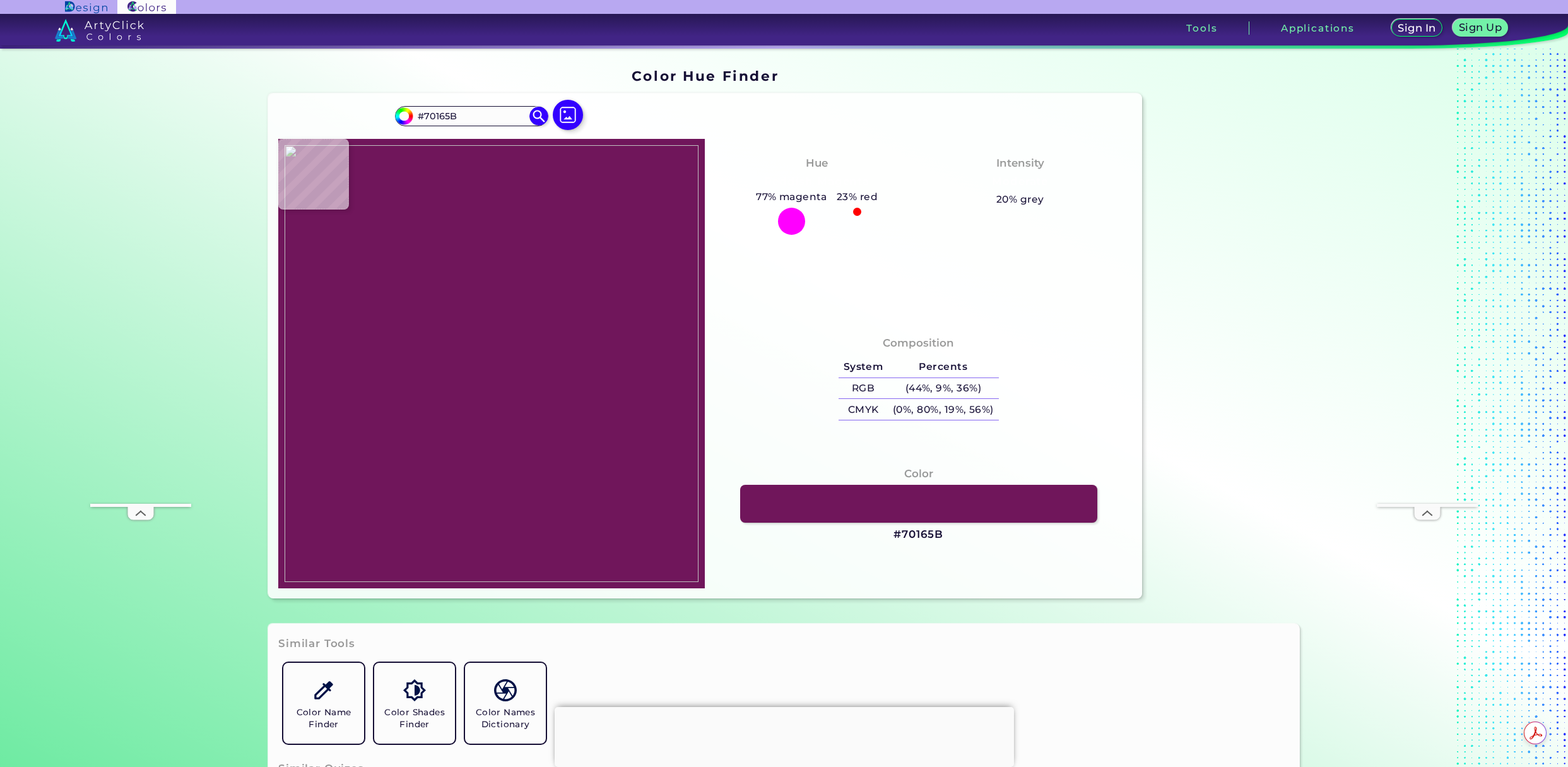
type input "#6f165b"
type input "#6F165B"
type input "#71195d"
type input "#71195D"
type input "#721a5e"
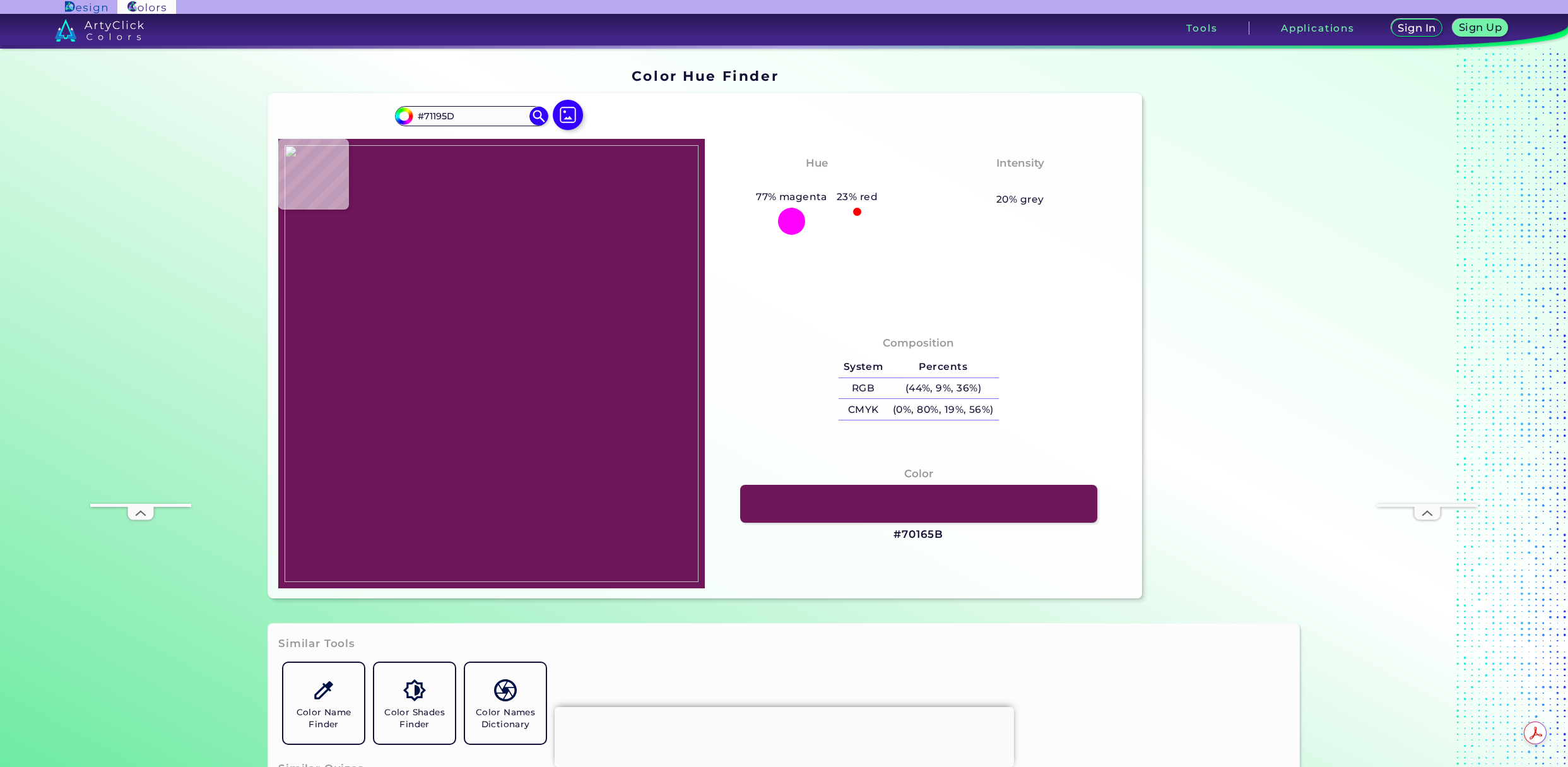
type input "#721A5E"
type input "#731a62"
type input "#731A62"
type input "#801d70"
type input "#801D70"
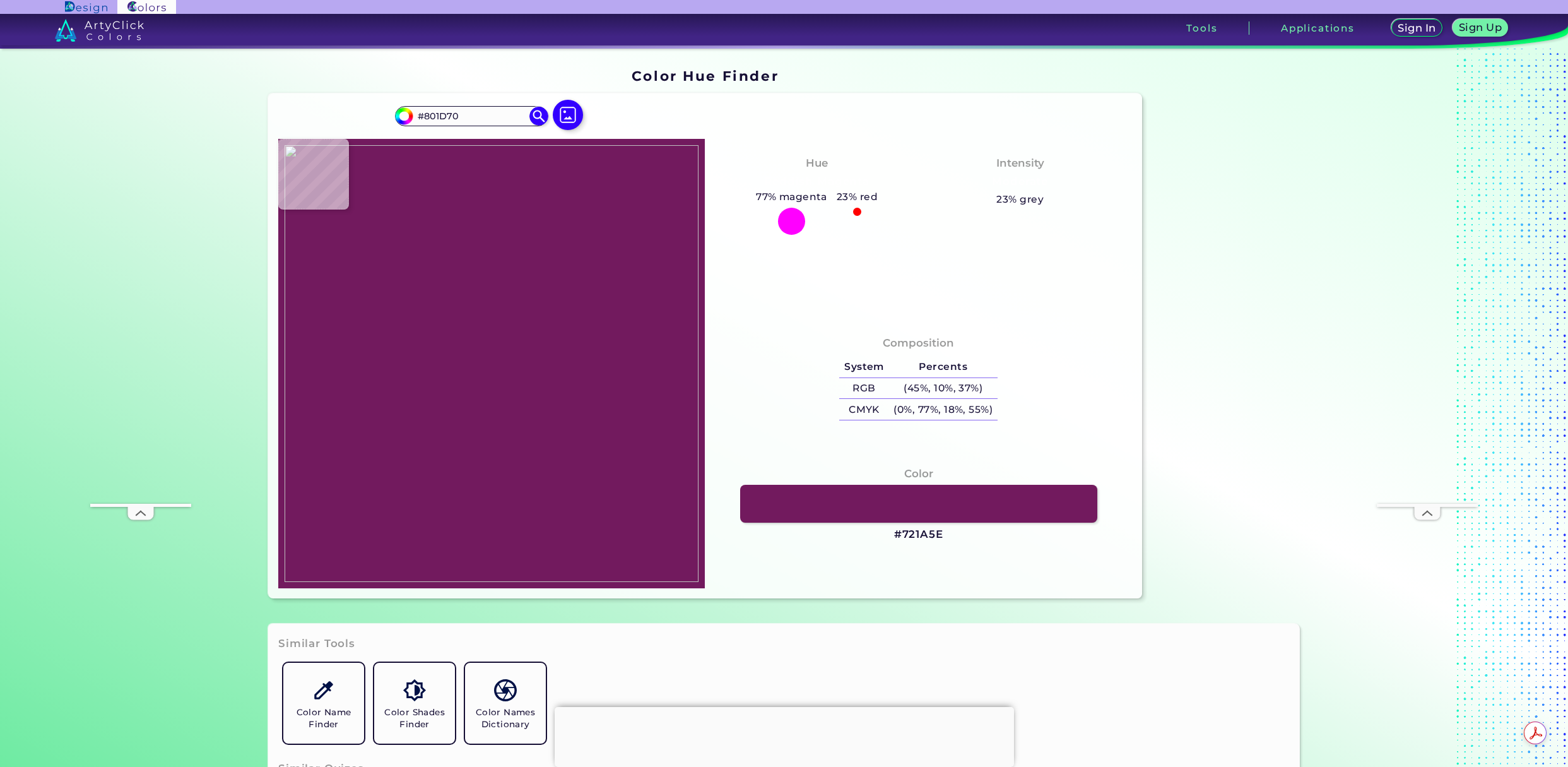
type input "#942886"
type input "#9e308f"
type input "#9E308F"
type input "#a43795"
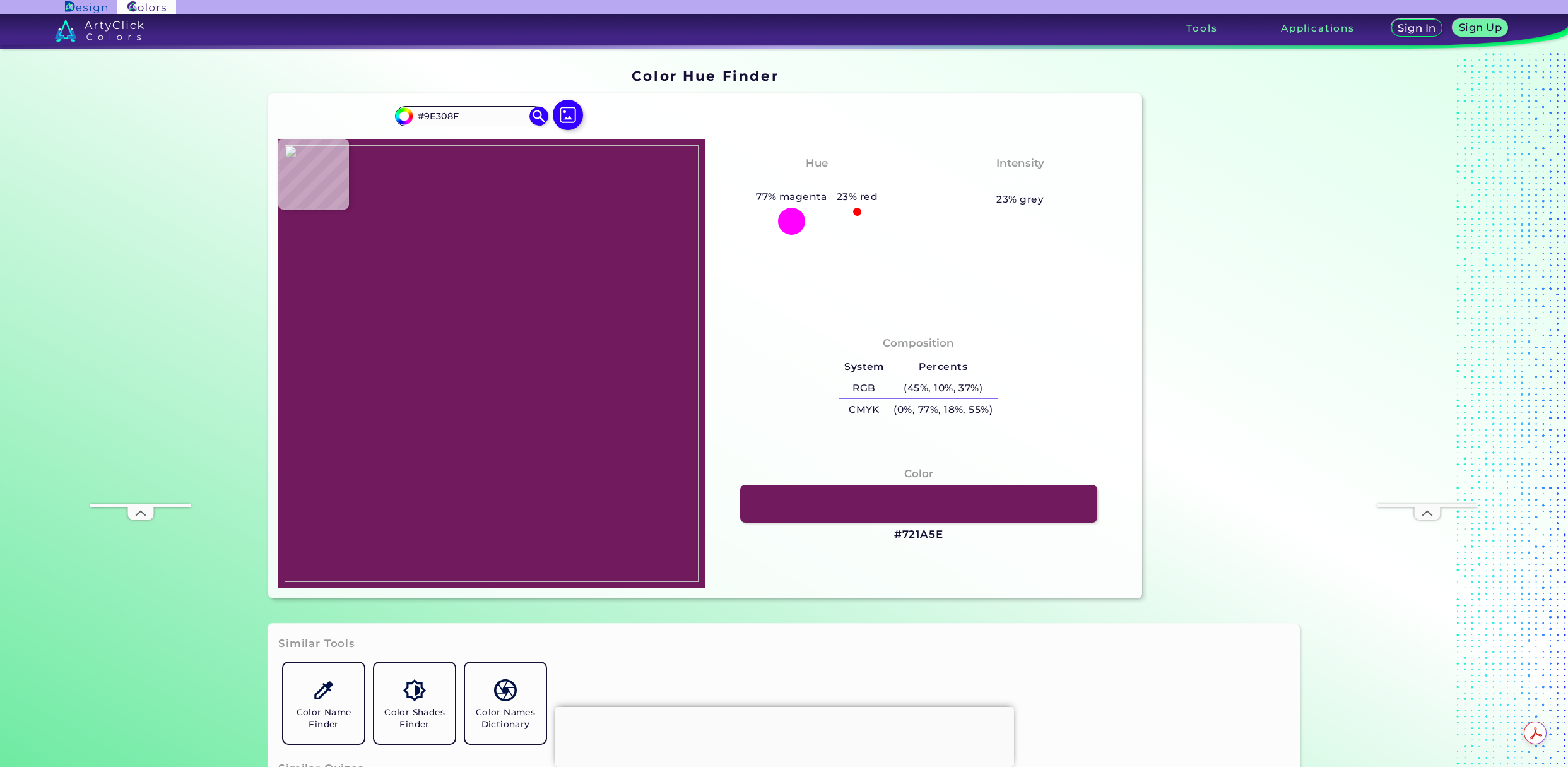
type input "#A43795"
type input "#a53896"
type input "#A53896"
type input "#a9419b"
type input "#A9419B"
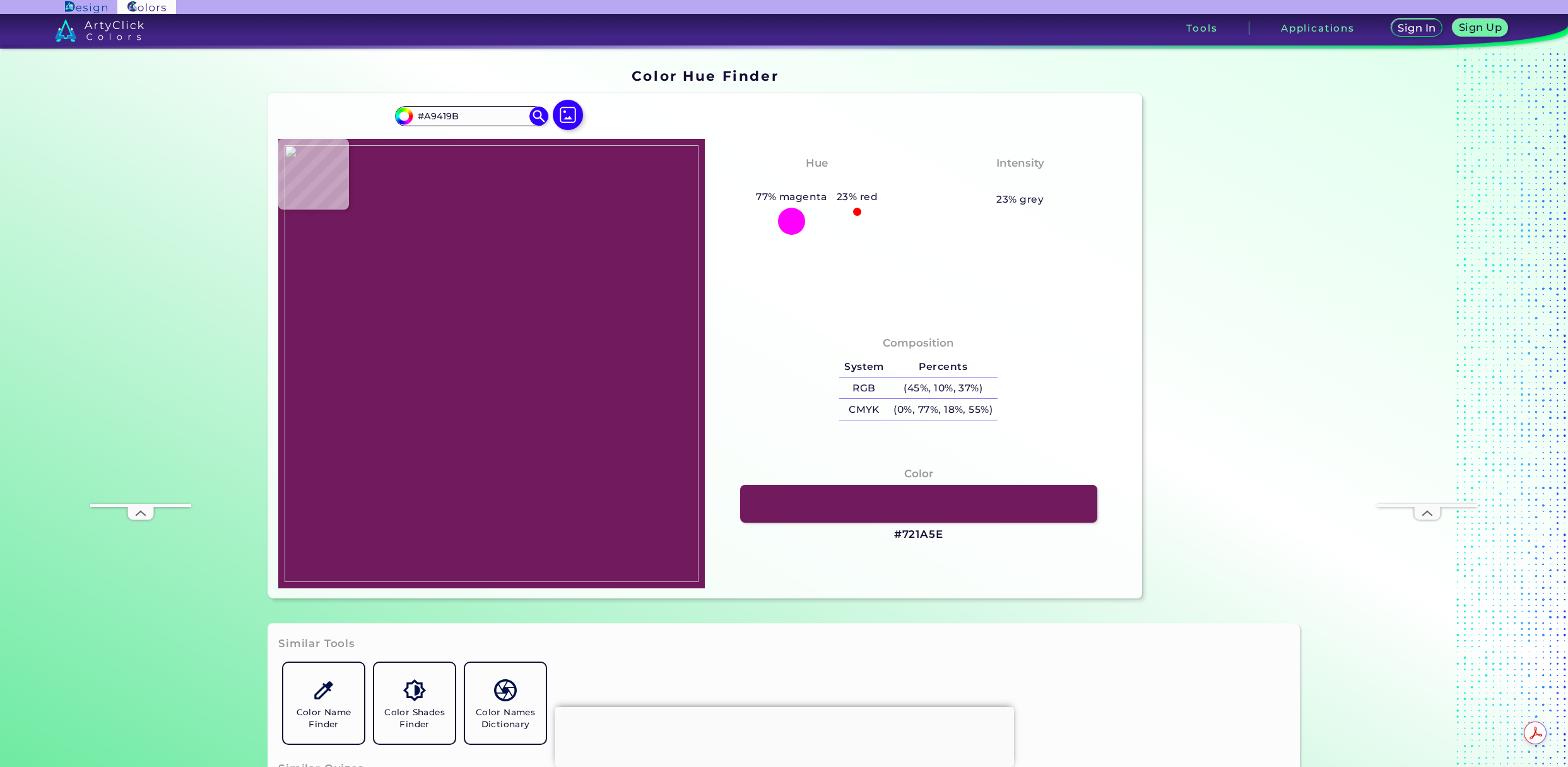
type input "#a8439c"
type input "#A8439C"
type input "#a8479d"
type input "#A8479D"
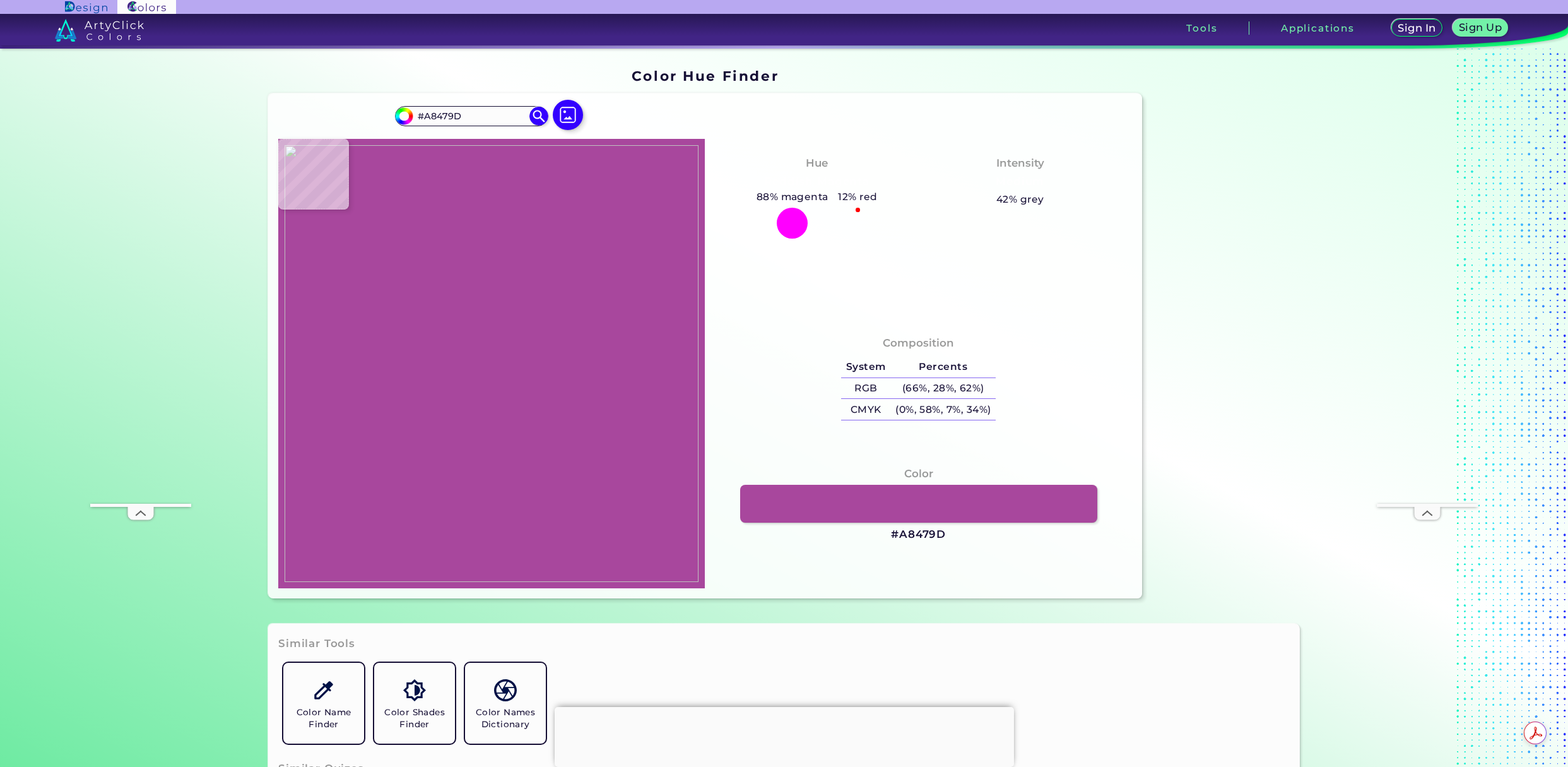
type input "#a6479c"
type input "#A6479C"
type input "#a6469b"
type input "#A6469B"
type input "#a5469b"
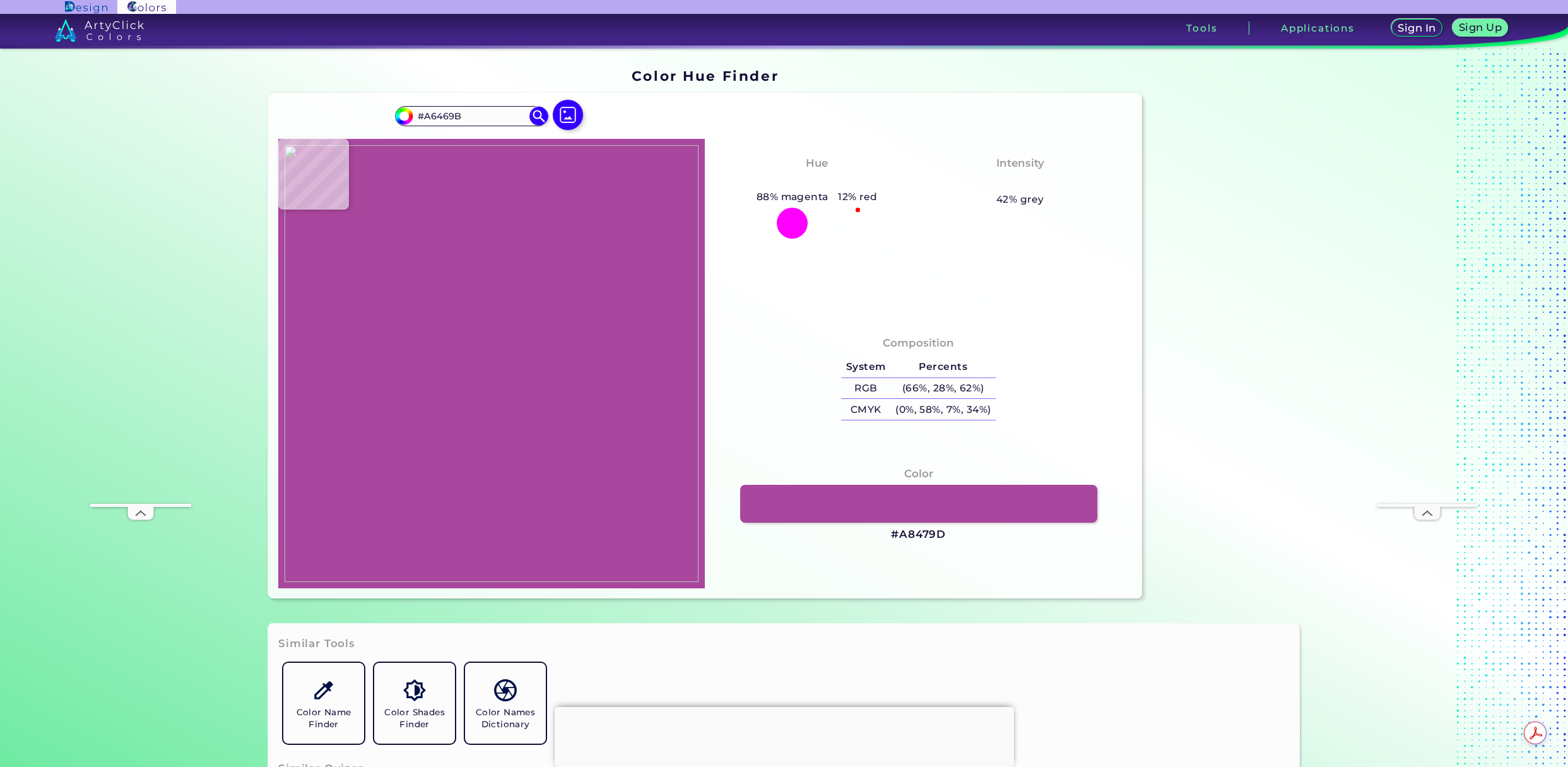
type input "#A5469B"
type input "#a4439a"
type input "#A4439A"
type input "#a34299"
type input "#A34299"
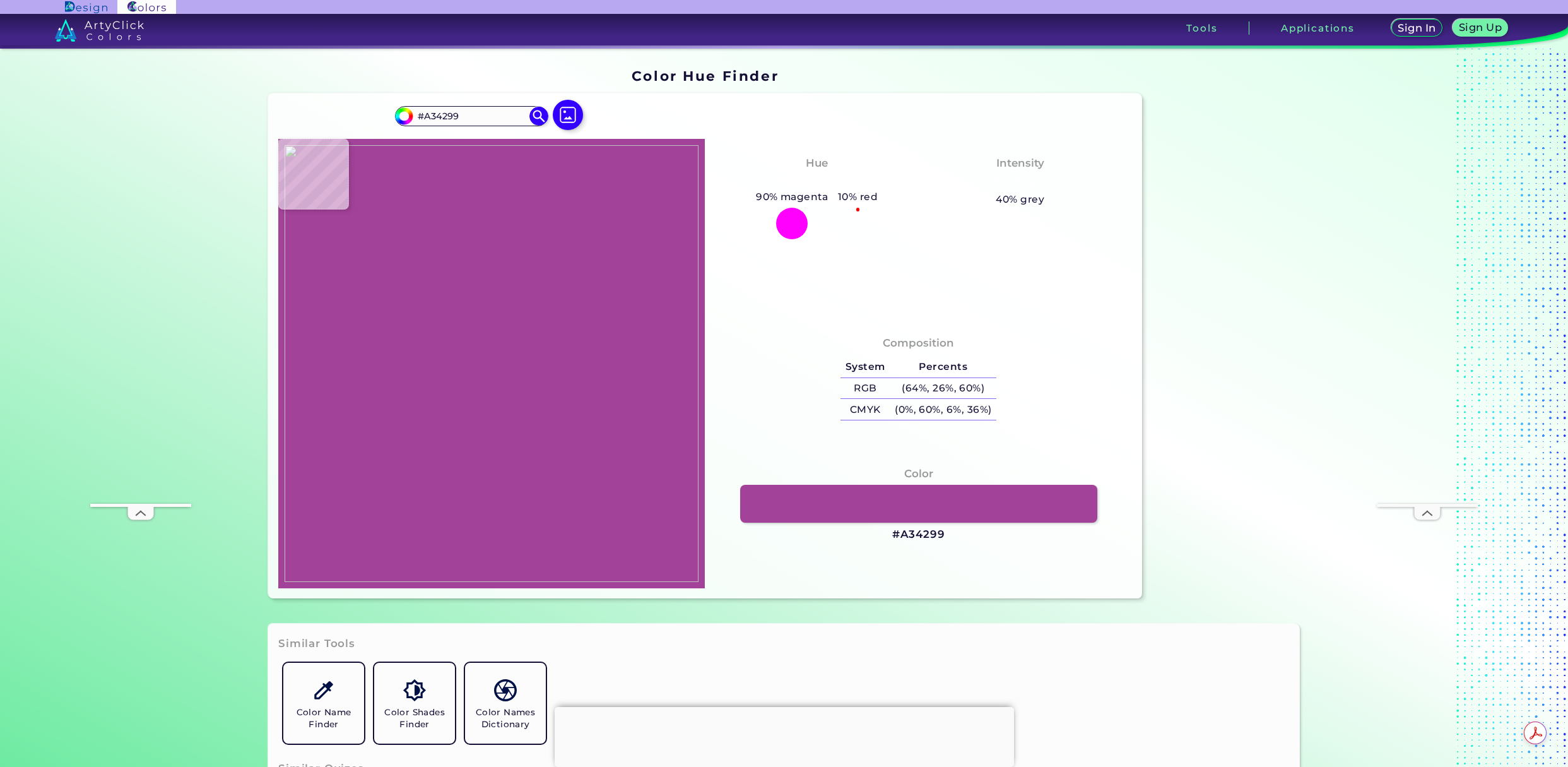
type input "#a24097"
type input "#A24097"
type input "#a23f98"
type input "#A23F98"
type input "#a03a96"
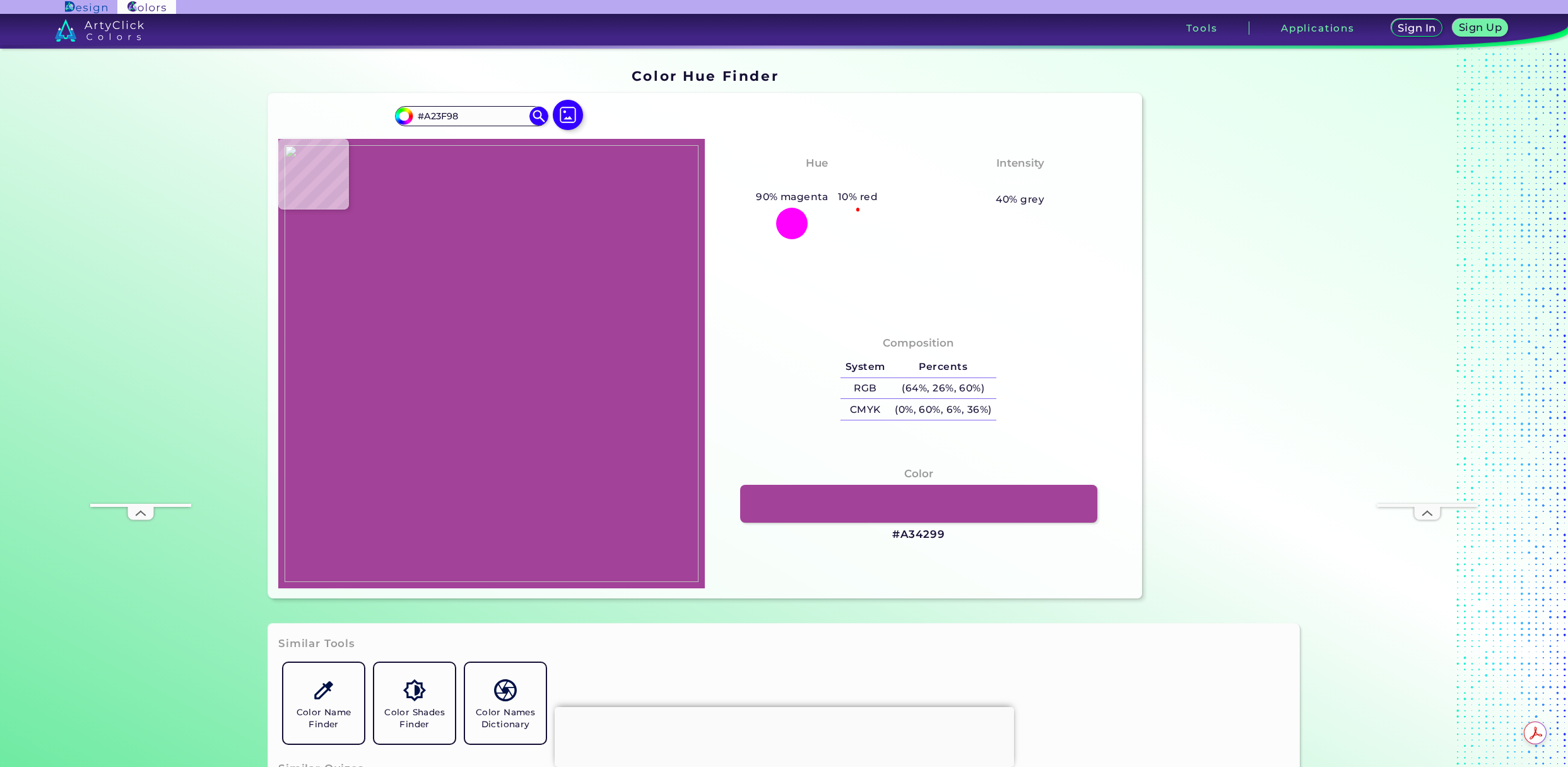
type input "#A03A96"
type input "#a03895"
type input "#A03895"
type input "#9d3493"
type input "#9D3493"
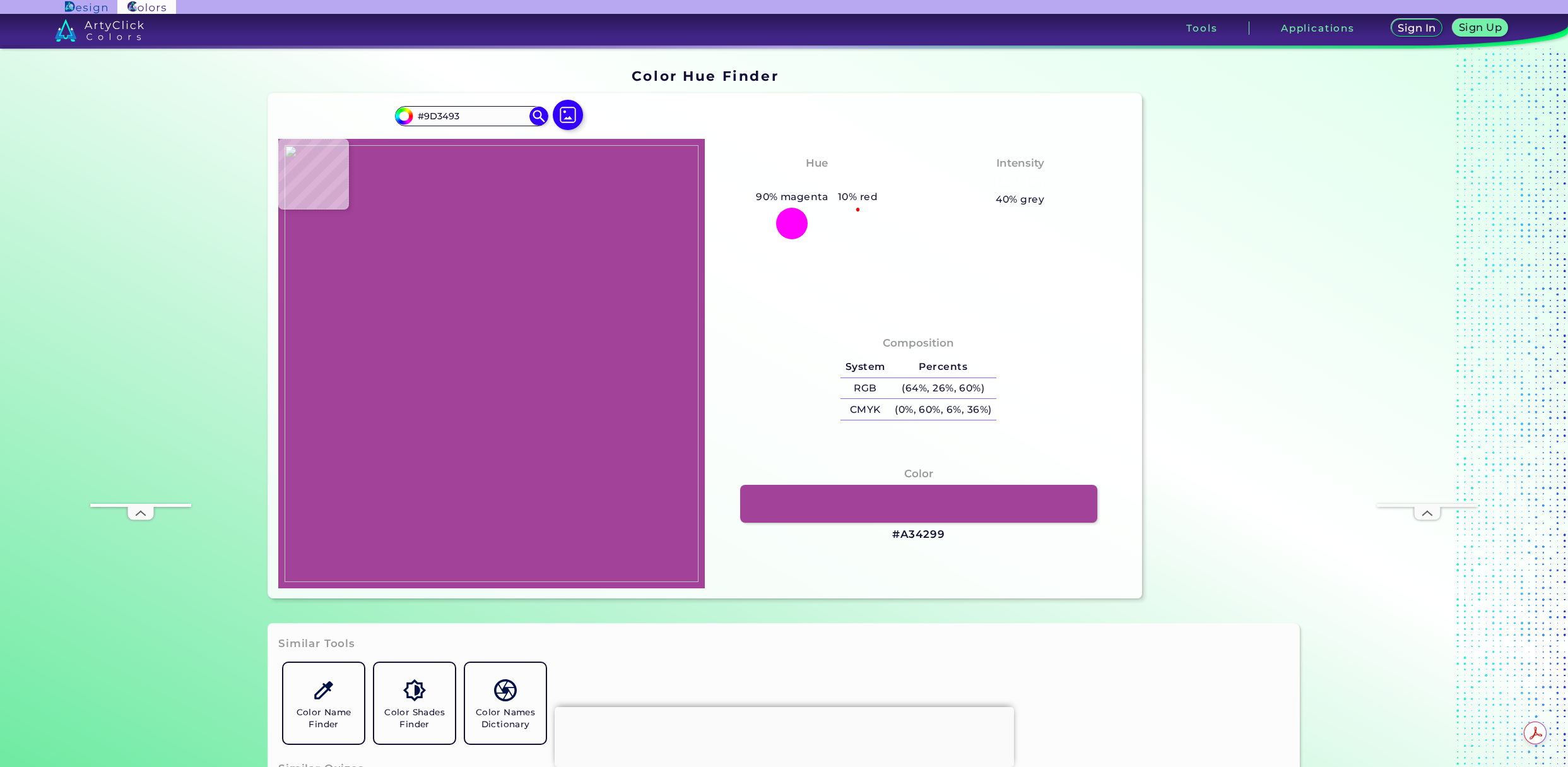
type input "#992f8d"
type input "#992F8D"
type input "#972e8c"
type input "#972E8C"
type input "#962c8b"
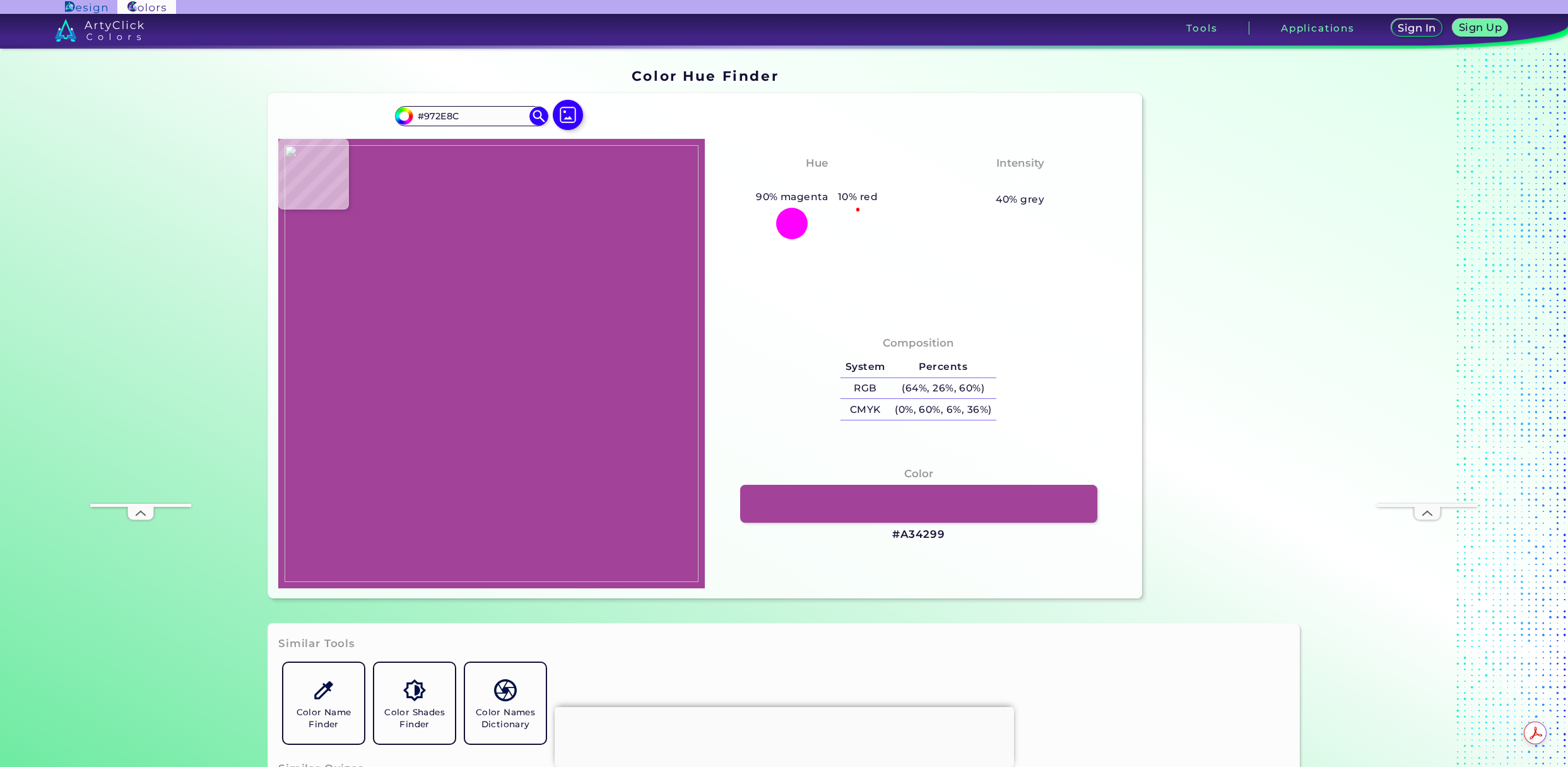
type input "#962C8B"
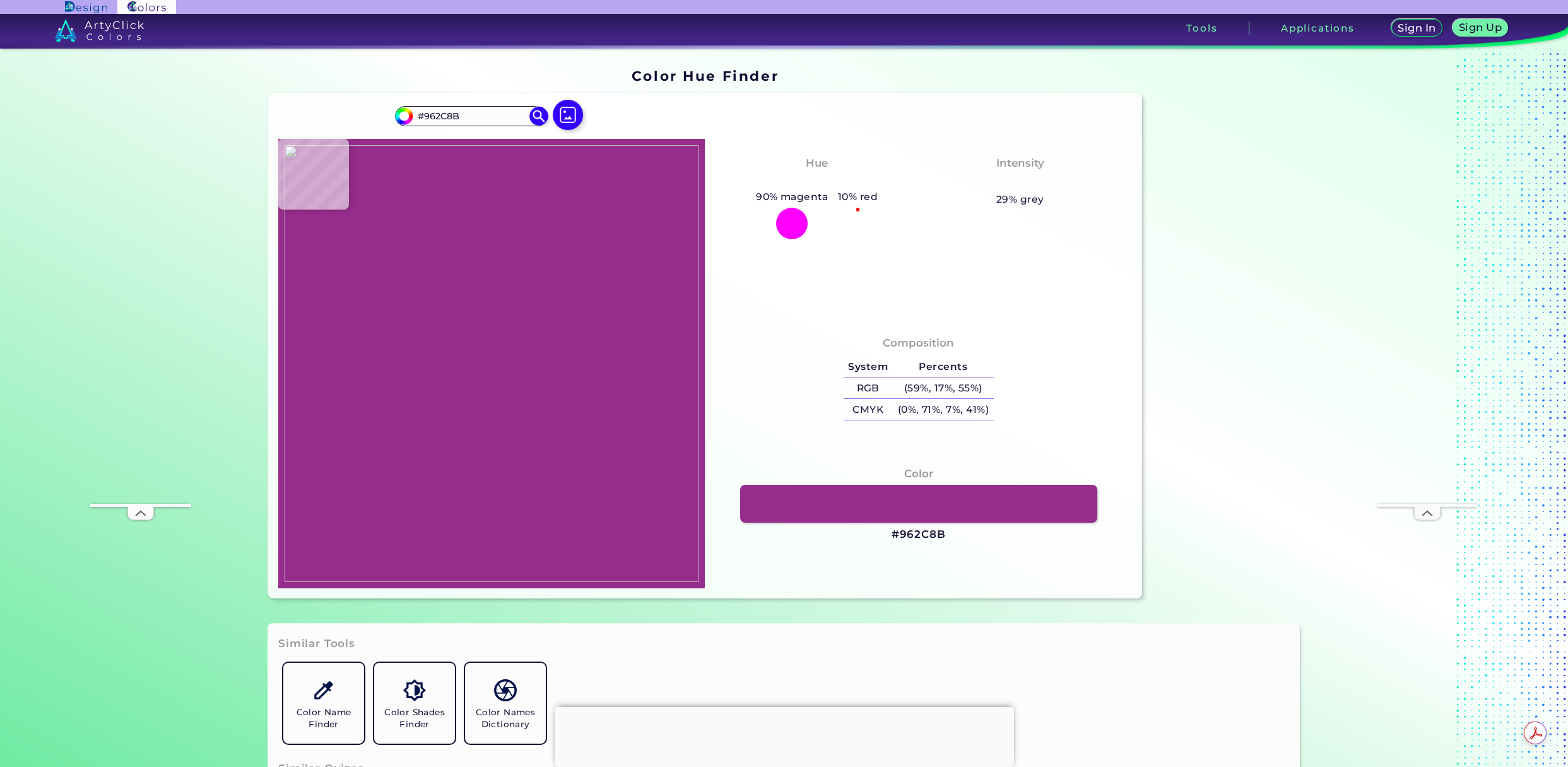
type input "#962b8b"
type input "#962B8B"
type input "#952b8b"
type input "#952B8B"
type input "#952a8b"
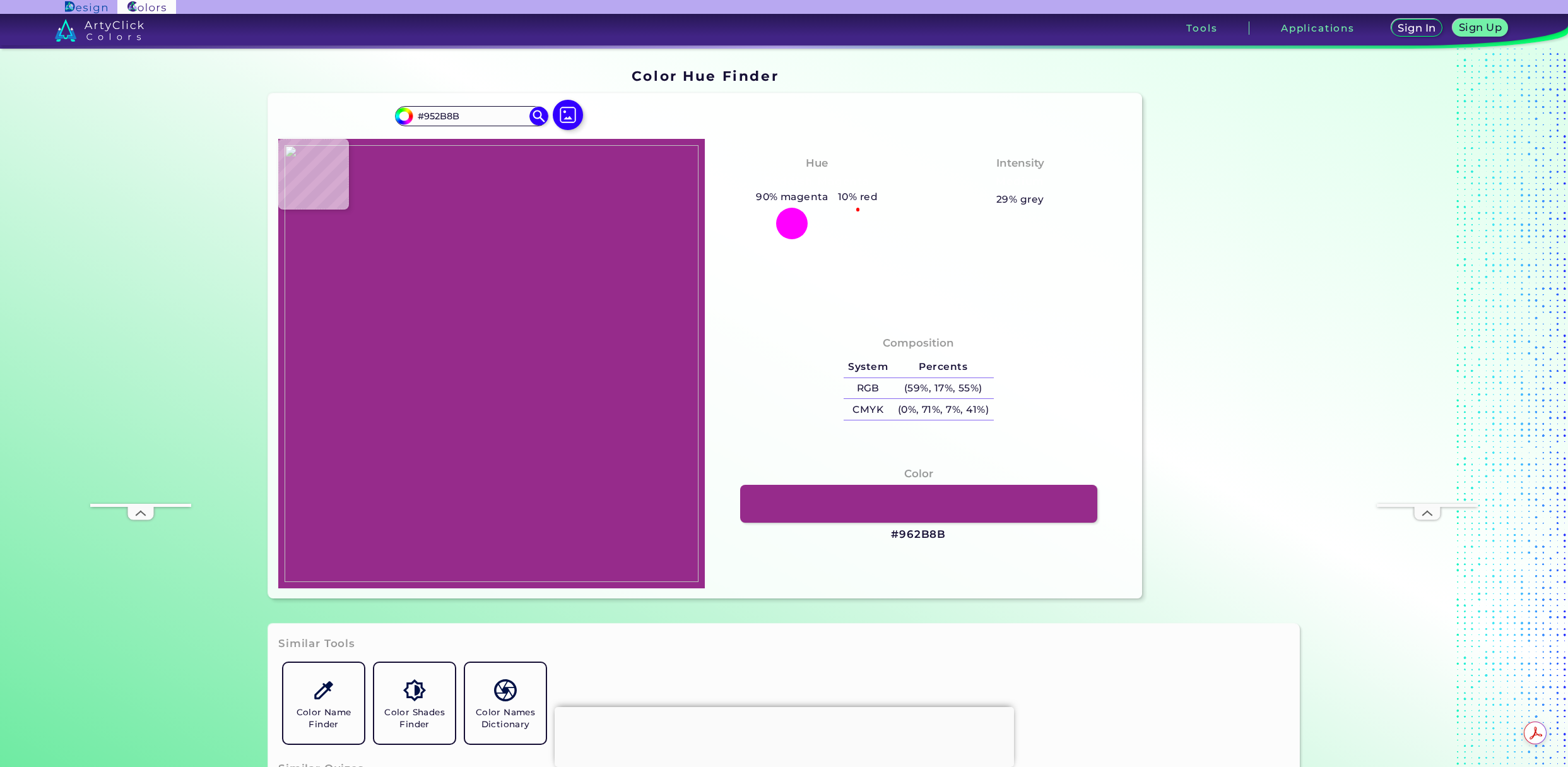
type input "#952A8B"
type input "#952c8b"
type input "#952C8B"
type input "#942a89"
type input "#942A89"
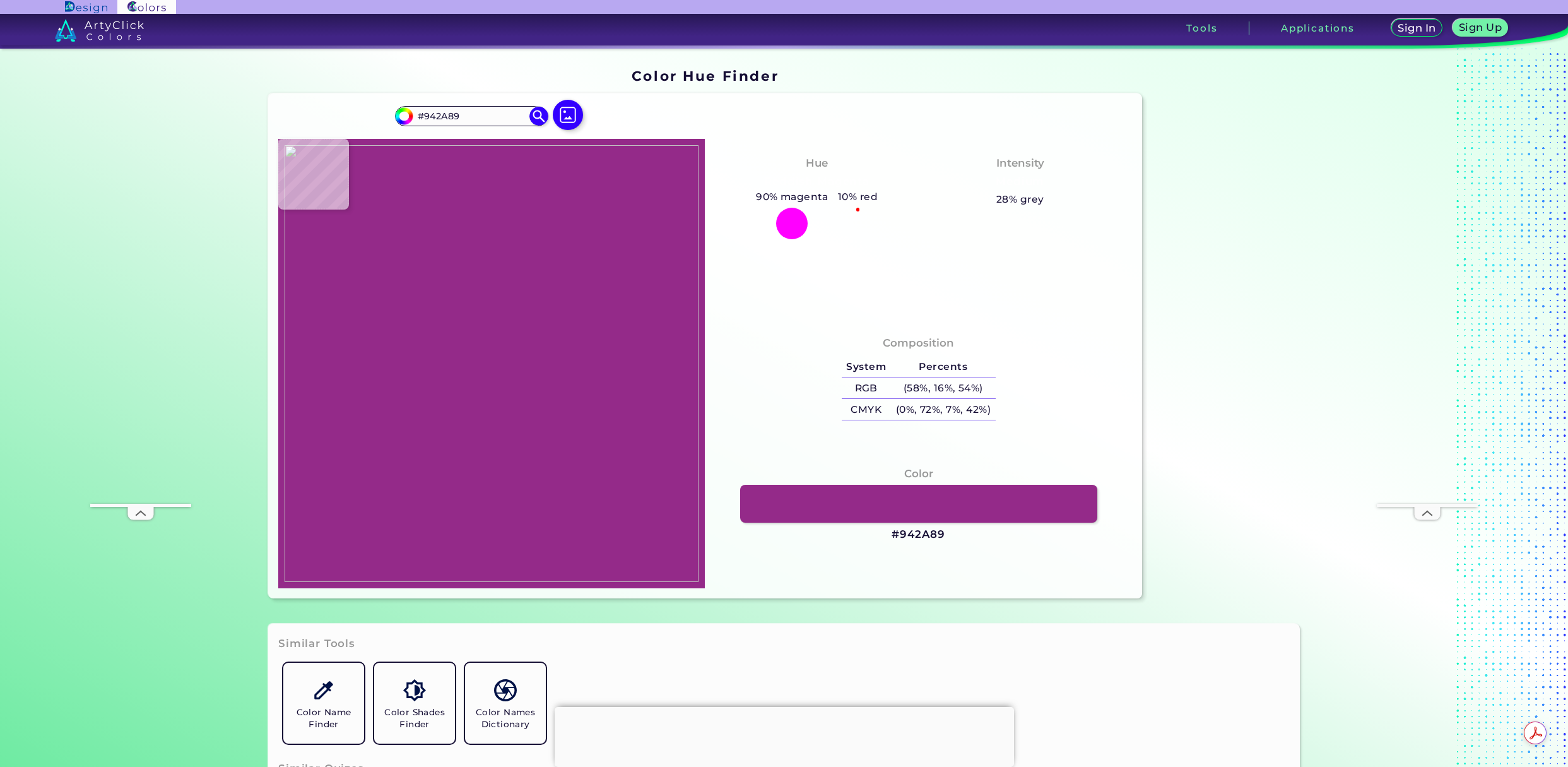
type input "#942b88"
type input "#942B88"
type input "#932987"
type input "#942b85"
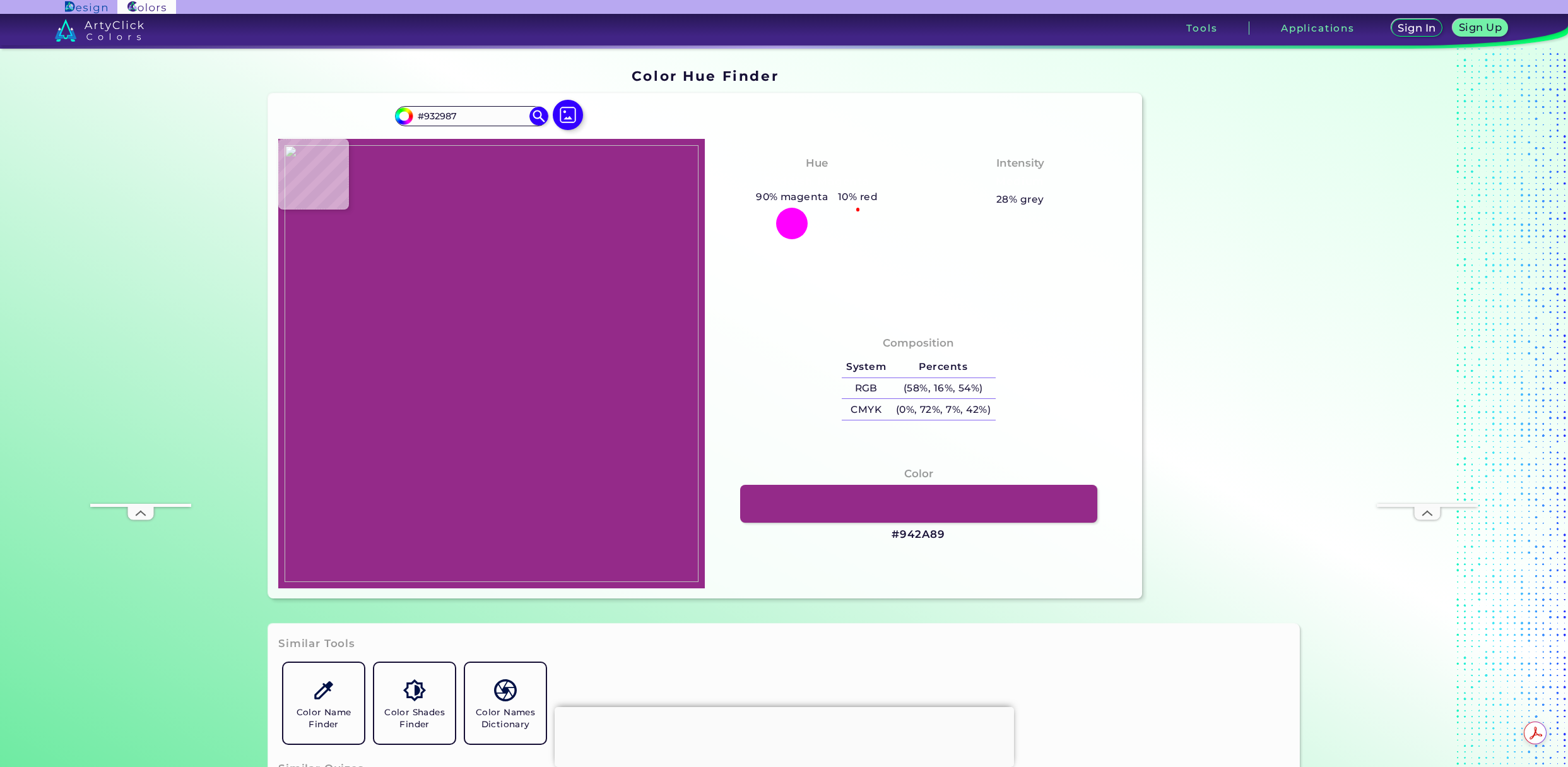
type input "#942B85"
type input "#952b87"
type input "#952B87"
type input "#942d86"
type input "#942D86"
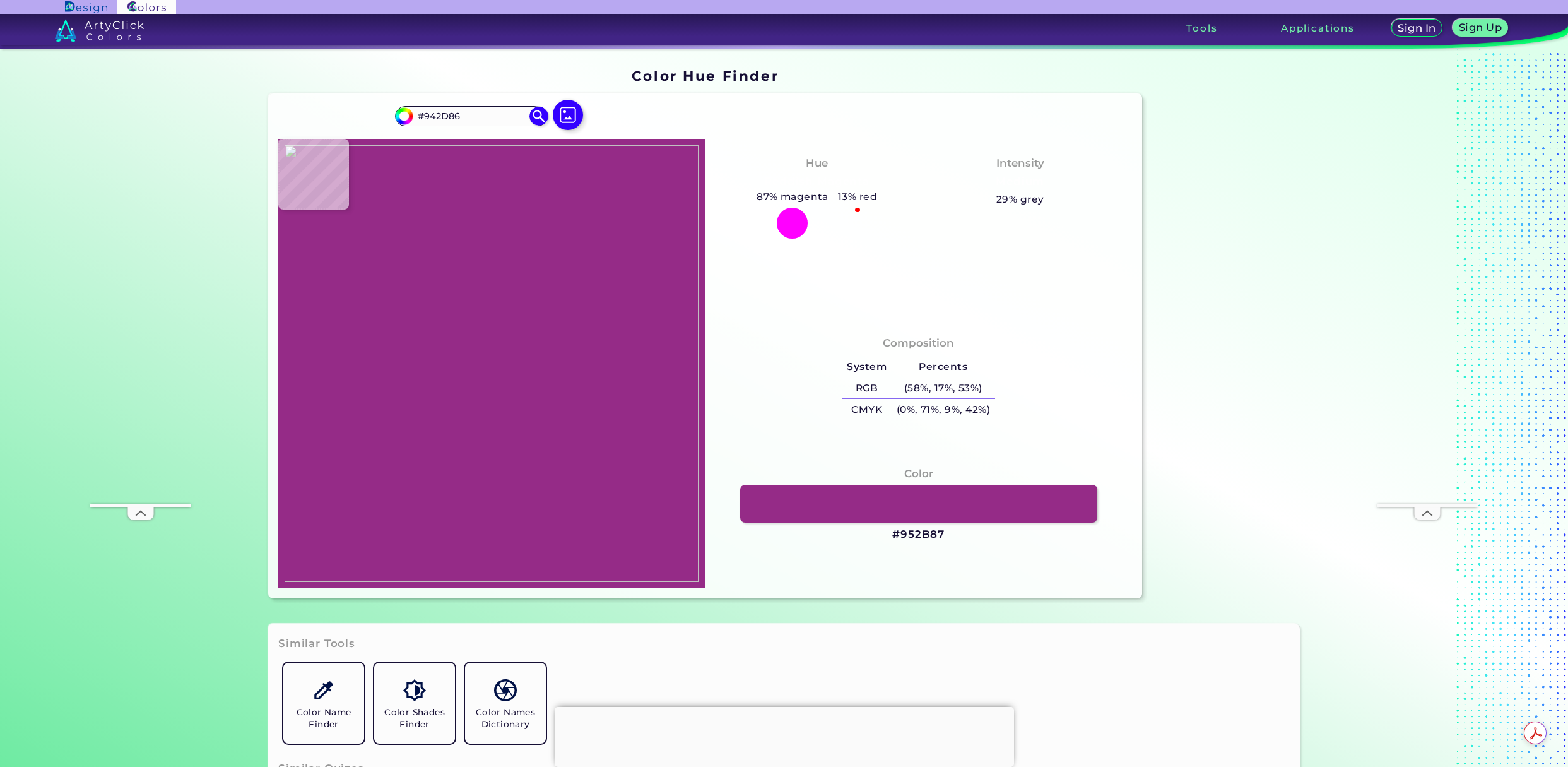
type input "#942d84"
type input "#942D84"
type input "#912e82"
type input "#912E82"
type input "#902e83"
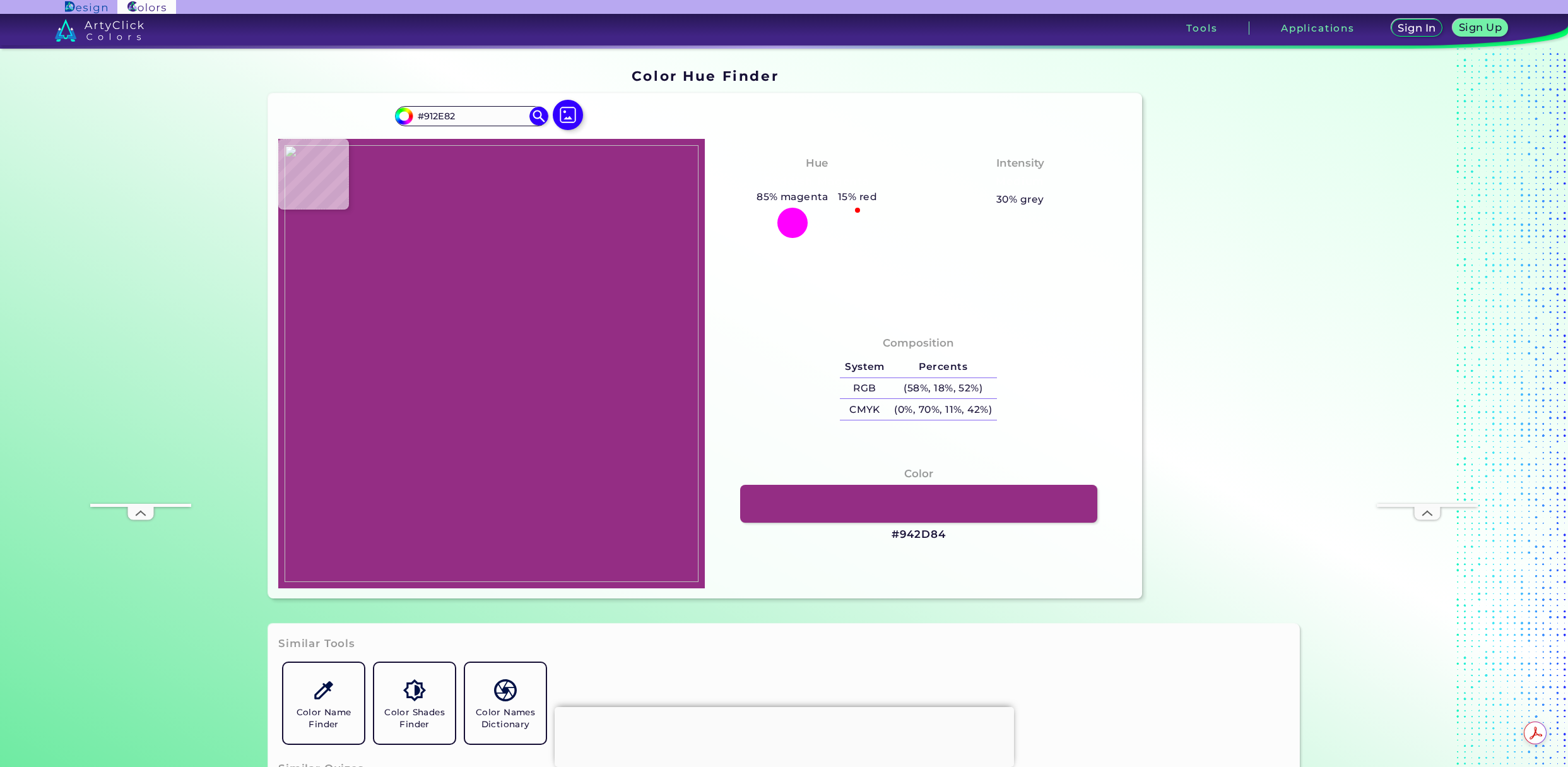
type input "#902E83"
type input "#913085"
type input "#912f86"
type input "#912F86"
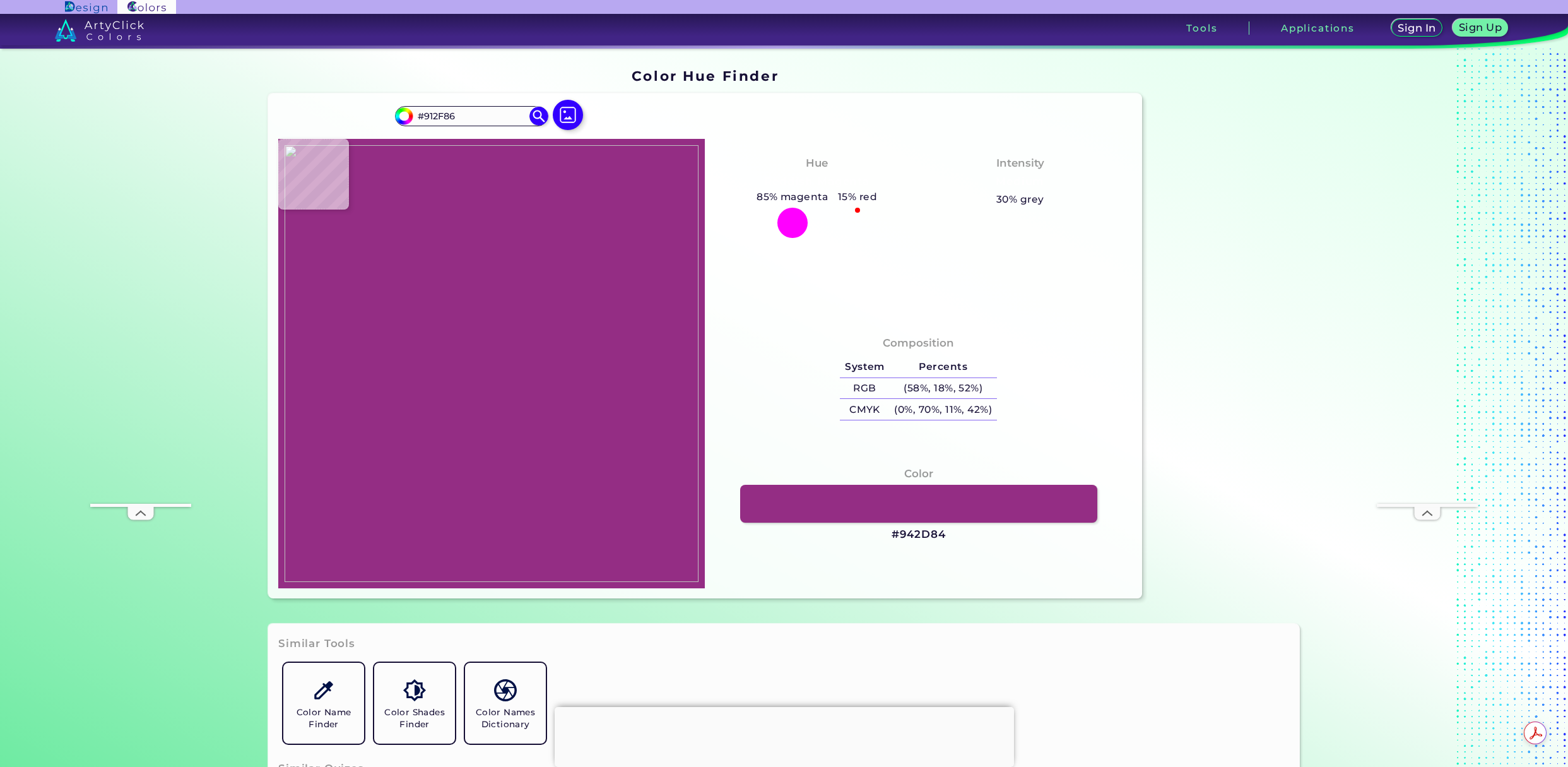
type input "#913185"
type input "#913186"
type input "#913286"
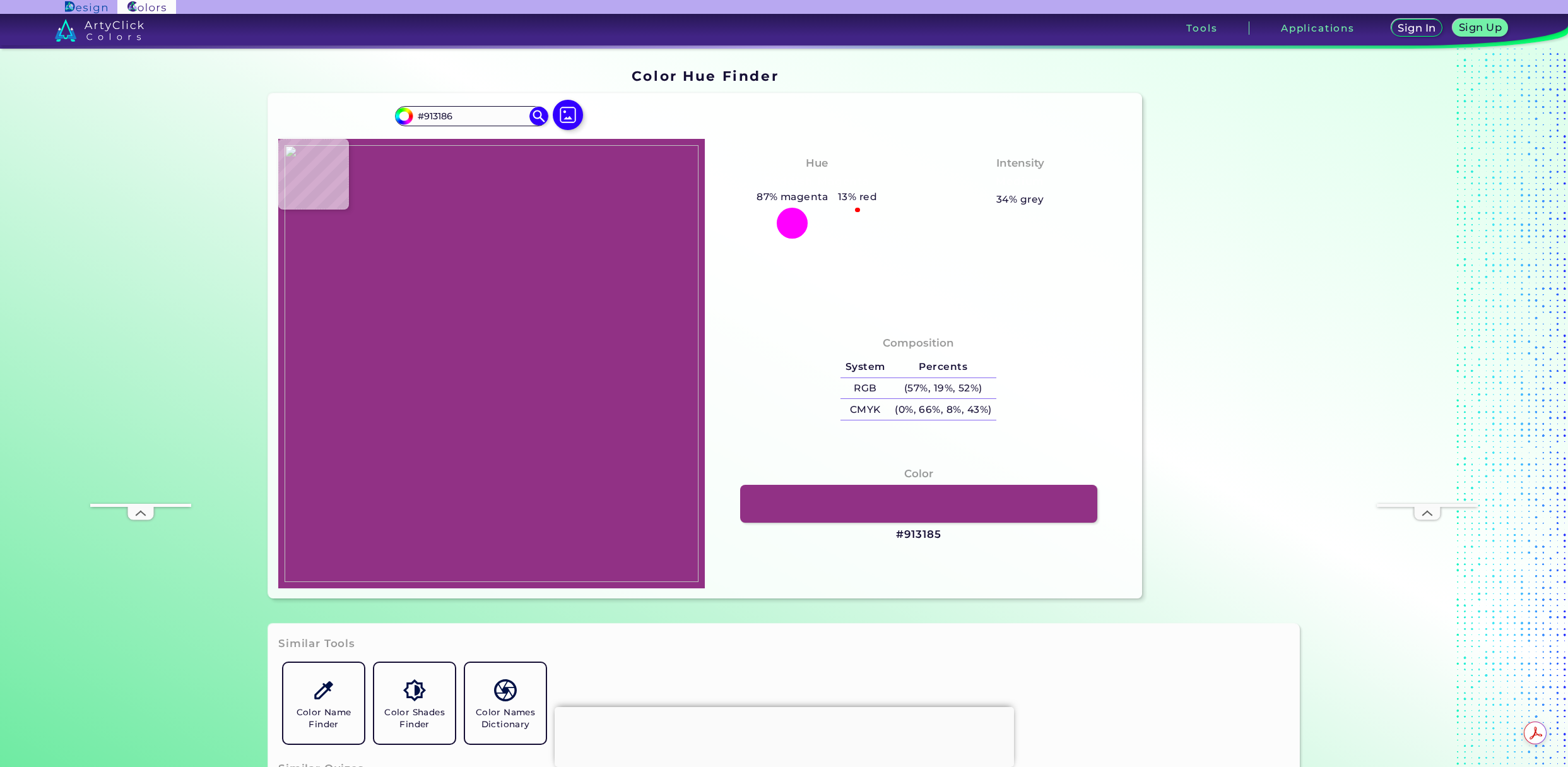
type input "#913286"
type input "#923287"
type input "#923486"
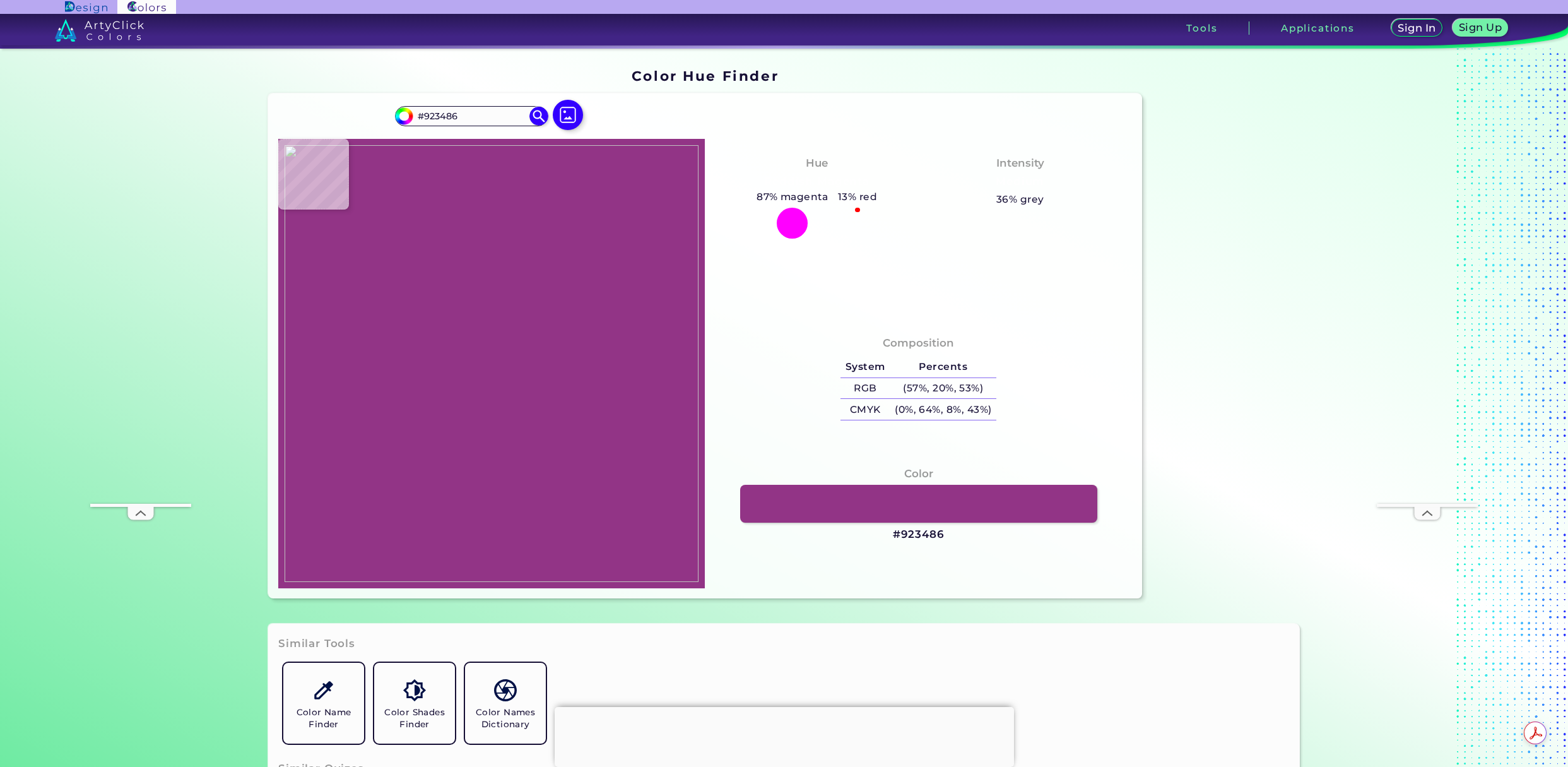
type input "#913486"
type input "#923687"
type input "#923686"
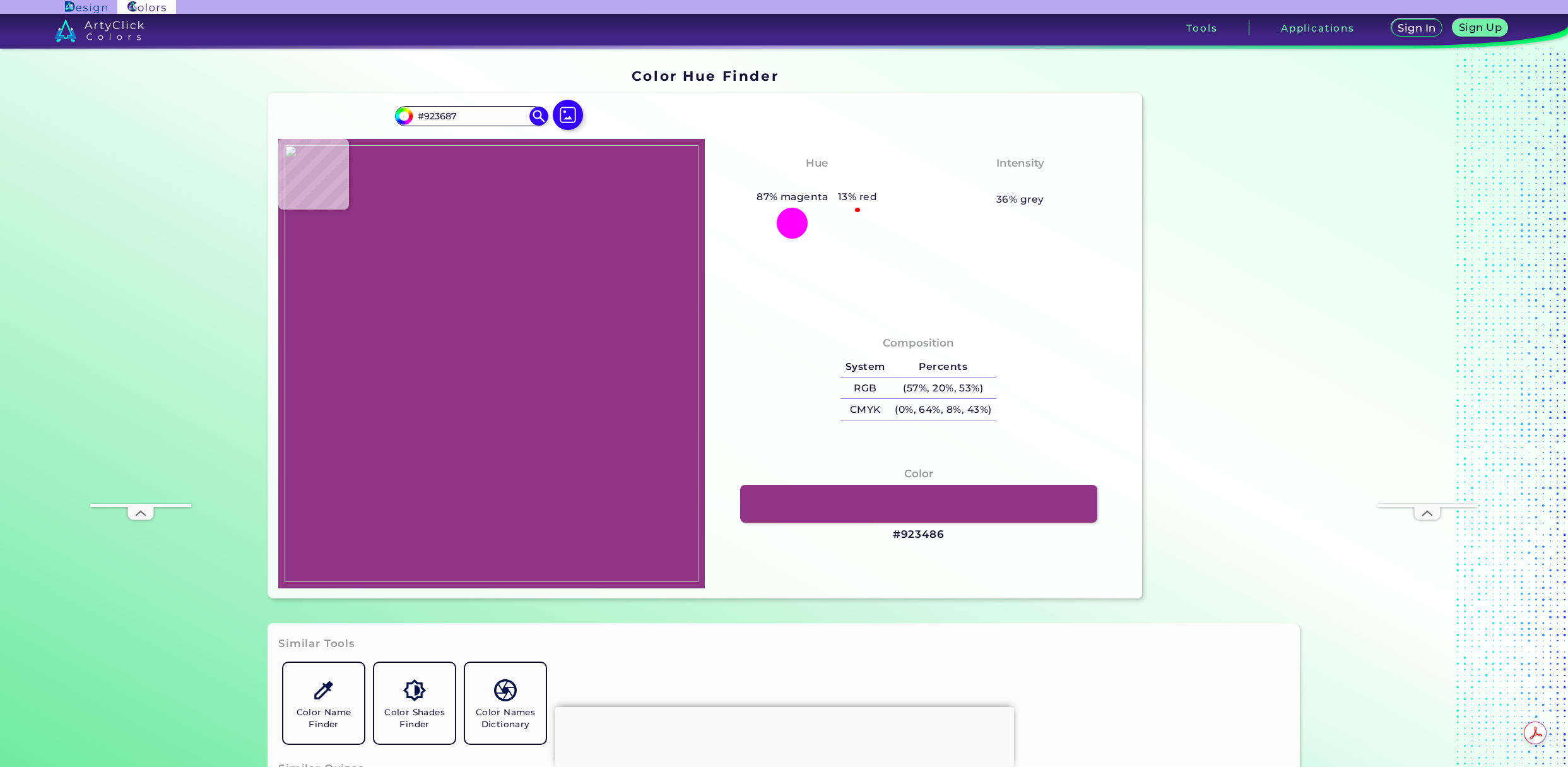
type input "#923686"
type input "#913886"
type input "#913986"
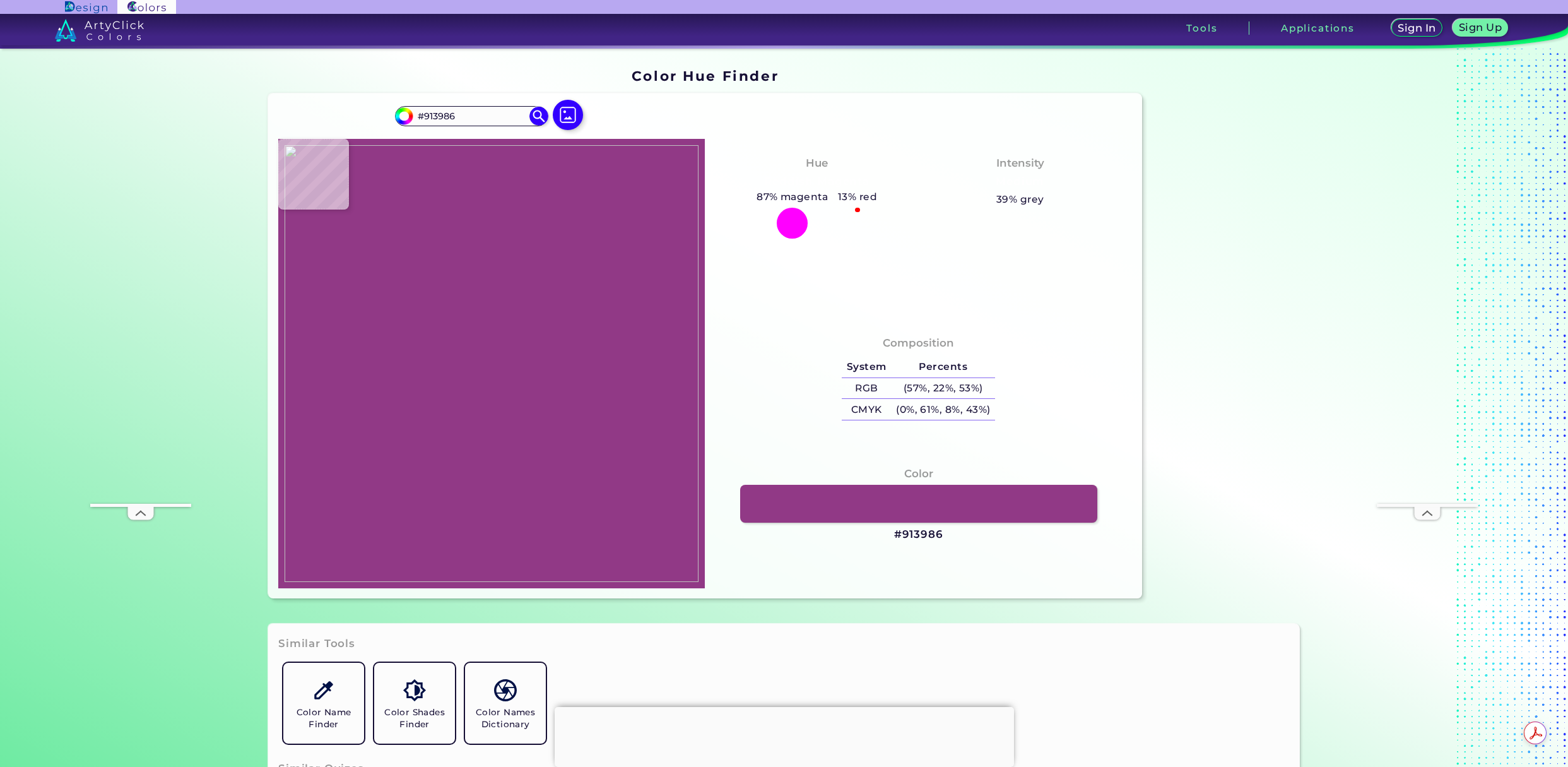
type input "#8f3985"
type input "#8F3985"
type input "#8e3a85"
type input "#8E3A85"
type input "#8f3b85"
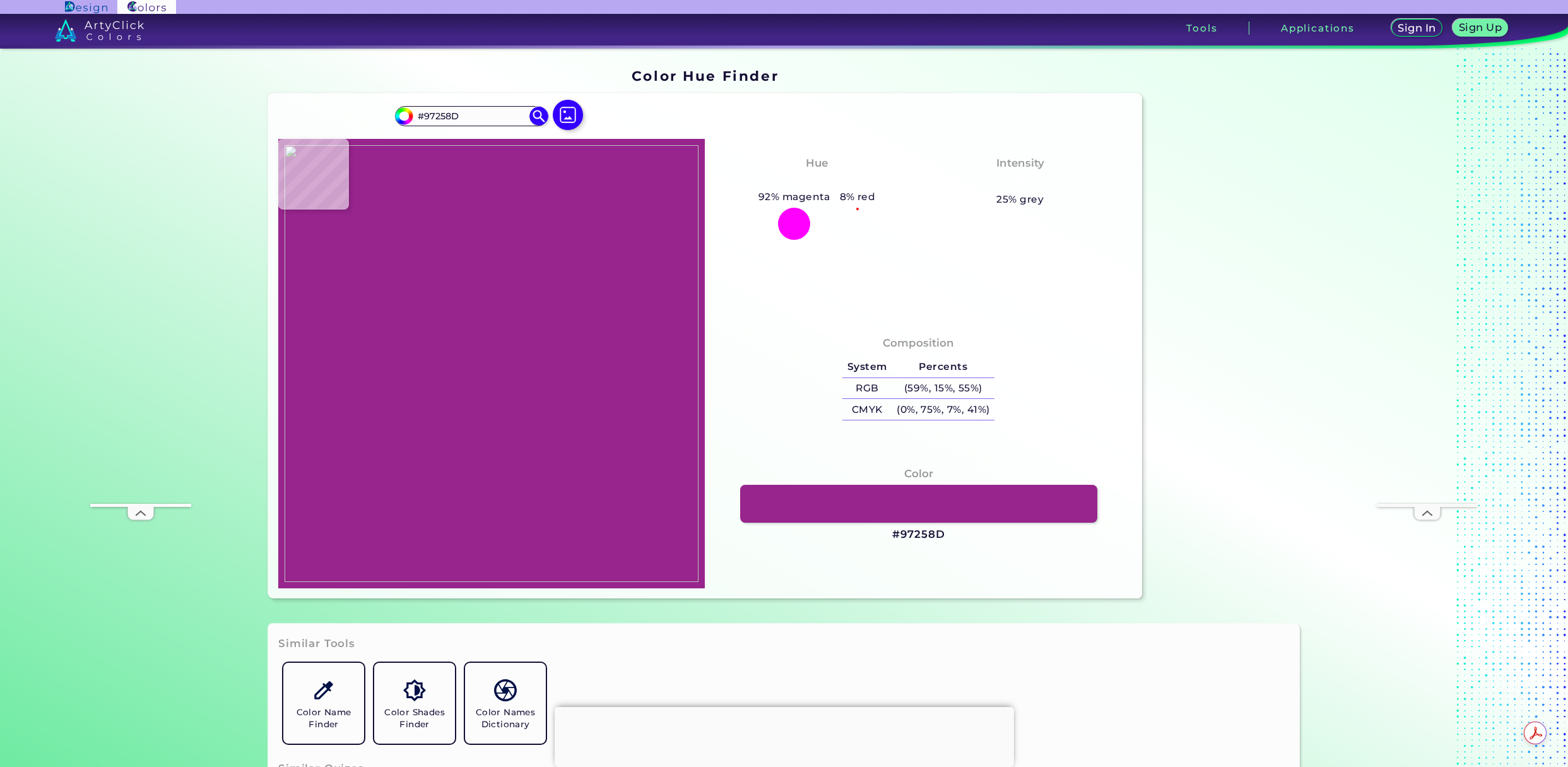
click at [427, 319] on img at bounding box center [491, 363] width 414 height 436
drag, startPoint x: 942, startPoint y: 533, endPoint x: 890, endPoint y: 534, distance: 52.0
click at [890, 534] on div "Color #97258D" at bounding box center [918, 504] width 406 height 89
copy h3 "#97258D"
click at [464, 294] on img at bounding box center [491, 363] width 414 height 436
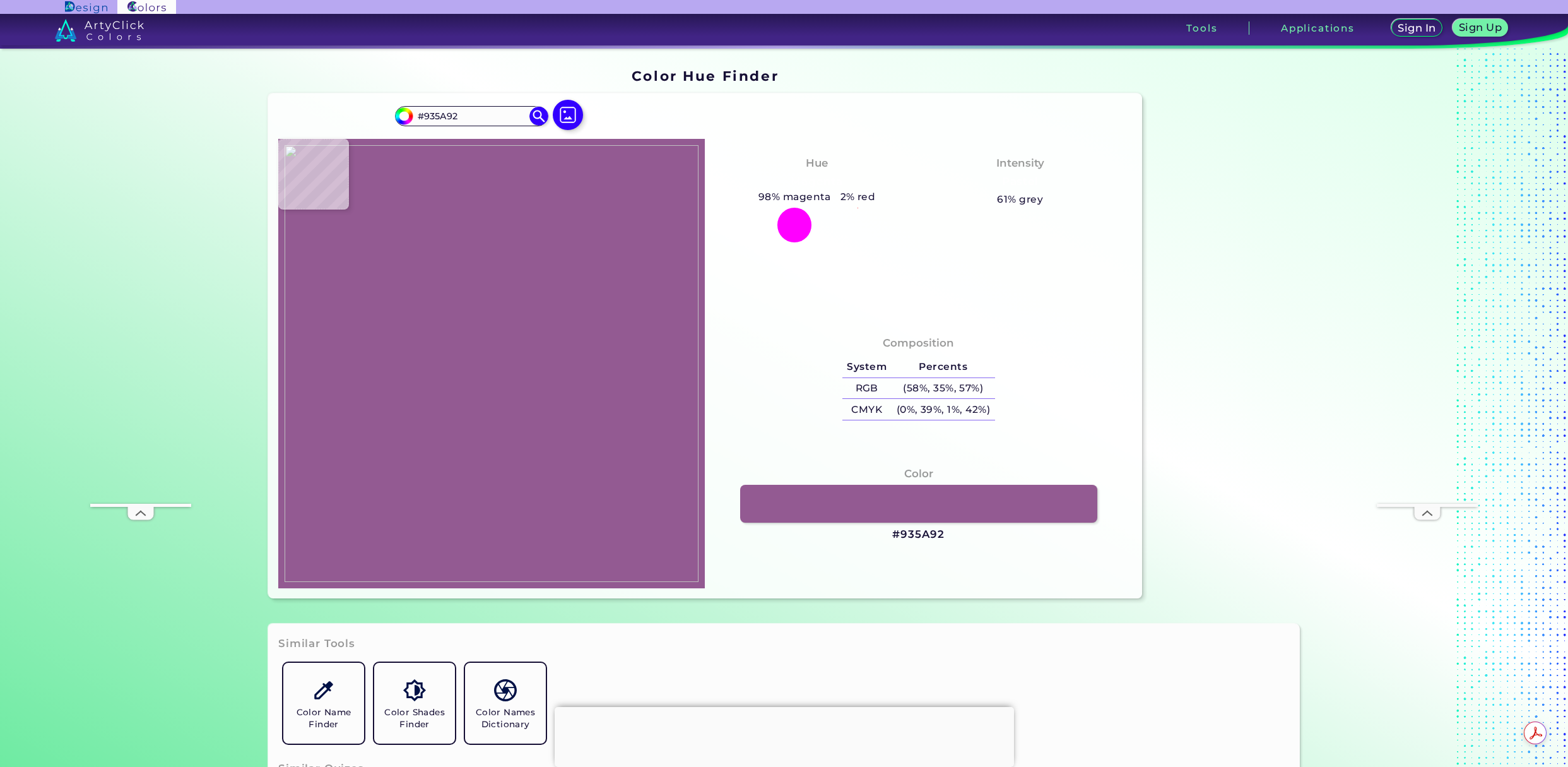
click at [389, 277] on img at bounding box center [491, 363] width 414 height 436
click at [387, 280] on img at bounding box center [491, 363] width 414 height 436
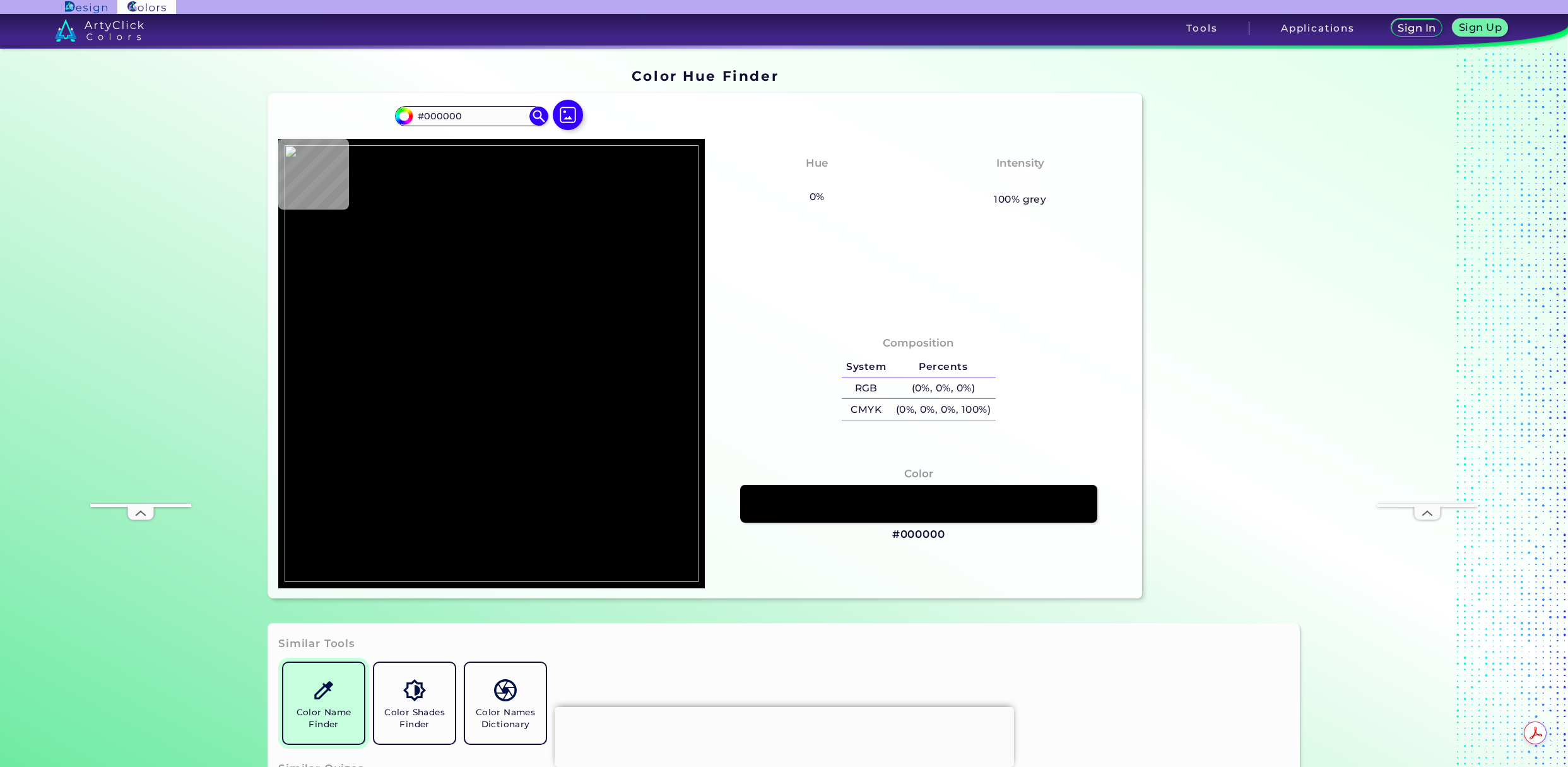
click at [315, 685] on img at bounding box center [323, 690] width 22 height 22
